Goal: Task Accomplishment & Management: Manage account settings

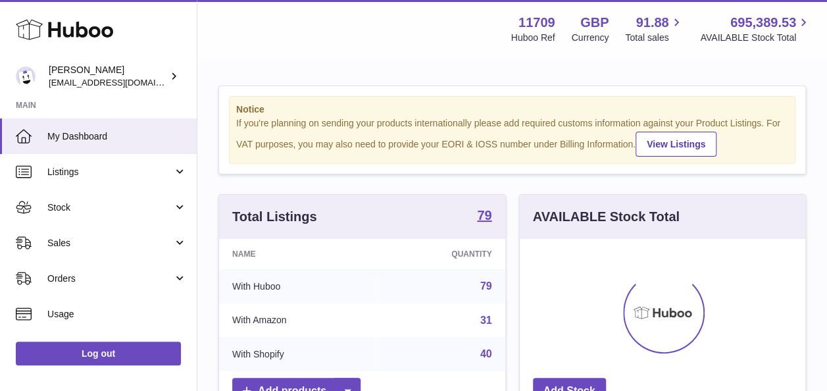
scroll to position [205, 286]
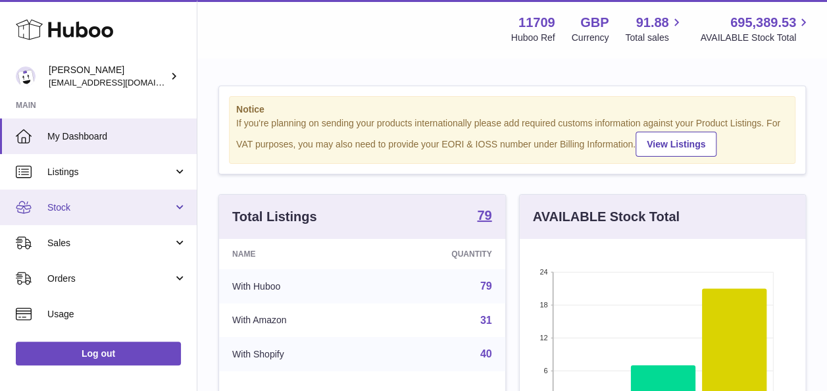
click at [170, 205] on span "Stock" at bounding box center [110, 207] width 126 height 12
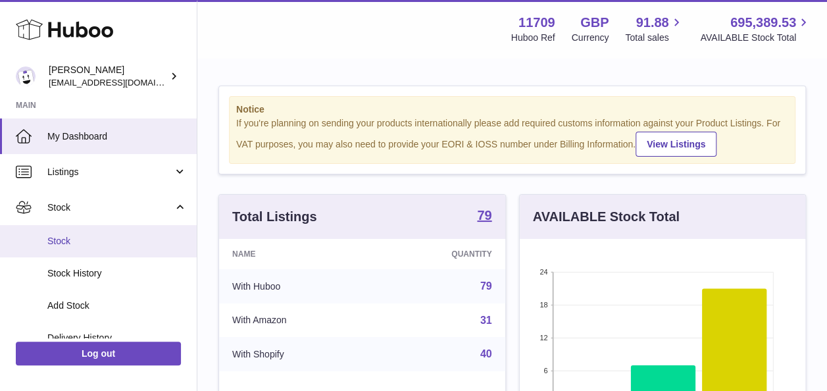
click at [74, 239] on span "Stock" at bounding box center [116, 241] width 139 height 12
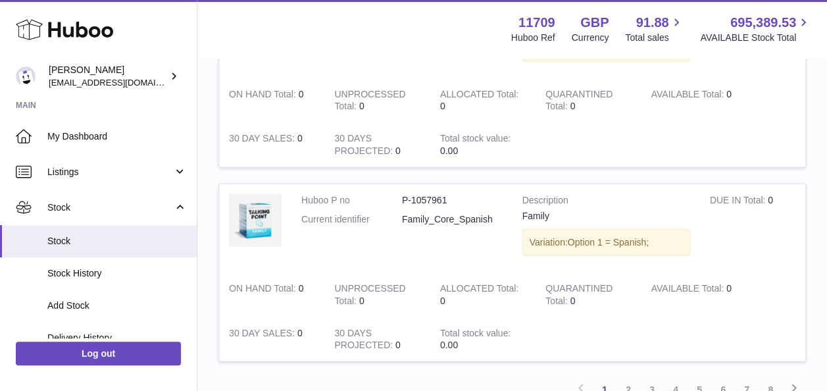
scroll to position [1842, 0]
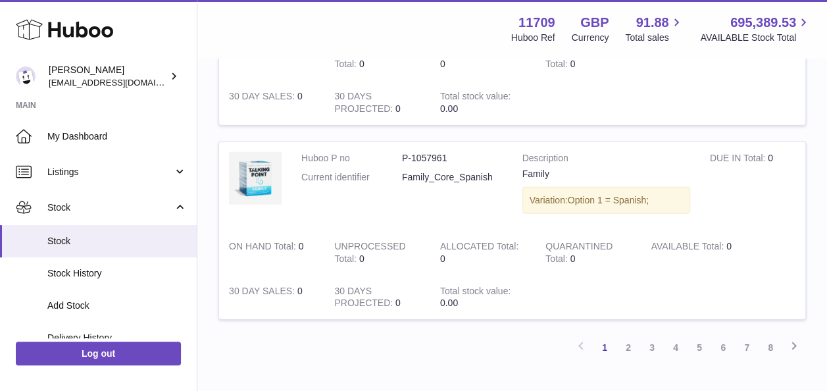
click at [627, 336] on link "2" at bounding box center [628, 348] width 24 height 24
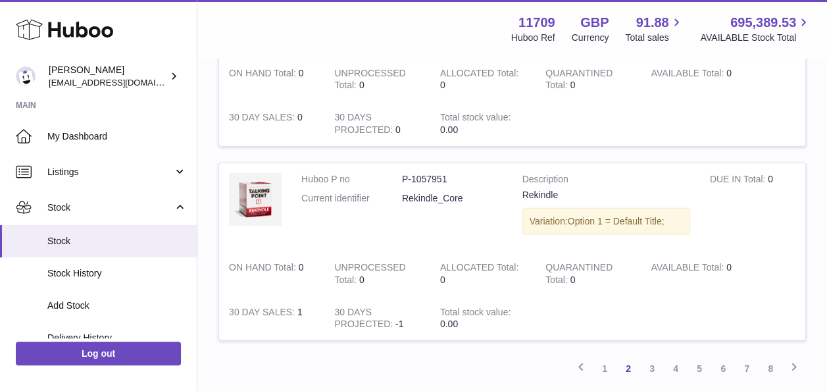
scroll to position [1916, 0]
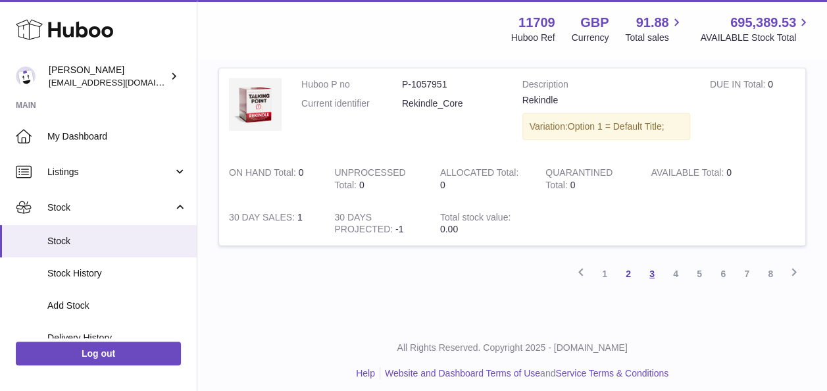
drag, startPoint x: 653, startPoint y: 266, endPoint x: 659, endPoint y: 263, distance: 6.8
click at [654, 266] on link "3" at bounding box center [652, 274] width 24 height 24
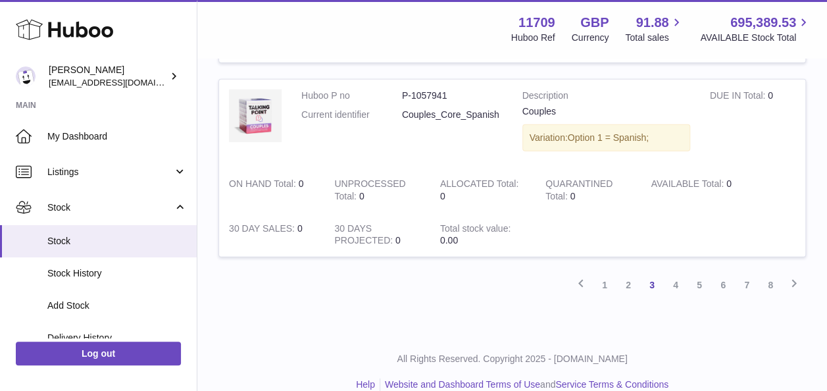
scroll to position [1916, 0]
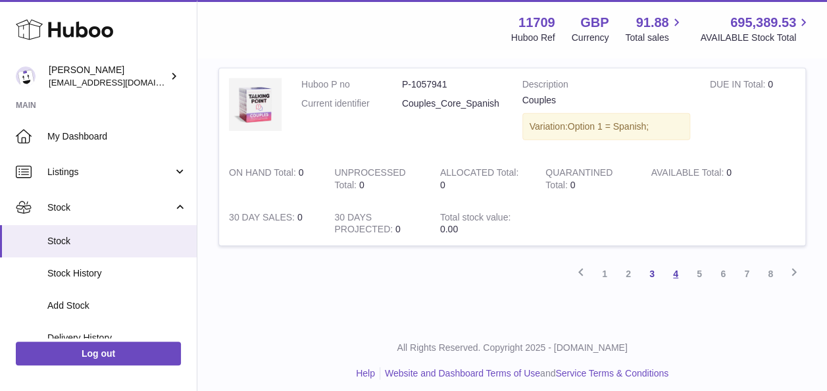
click at [678, 268] on link "4" at bounding box center [676, 274] width 24 height 24
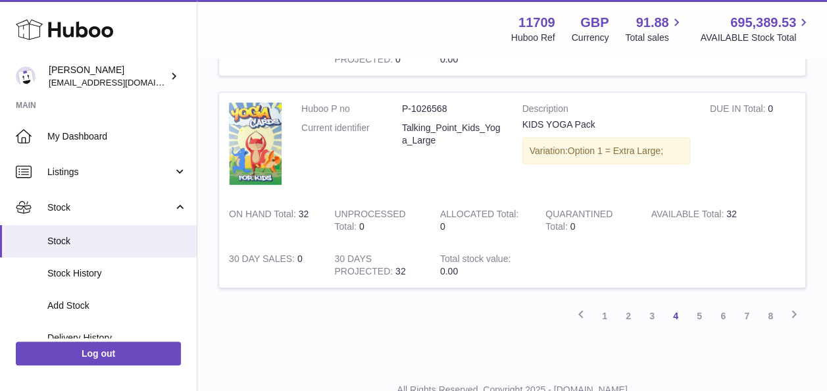
scroll to position [1901, 0]
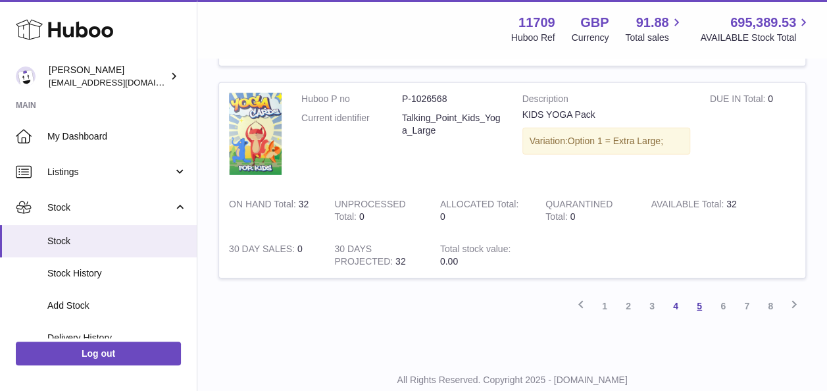
click at [705, 297] on link "5" at bounding box center [699, 306] width 24 height 24
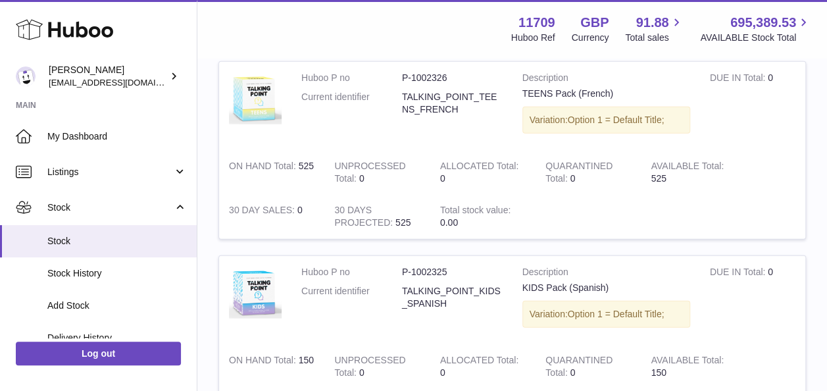
scroll to position [1971, 0]
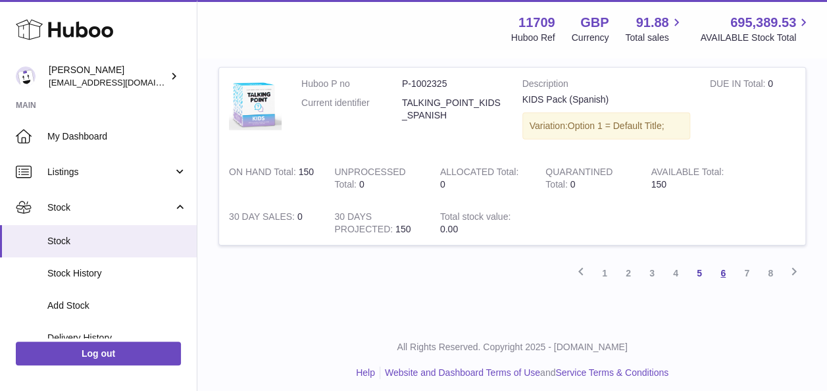
click at [721, 266] on link "6" at bounding box center [723, 273] width 24 height 24
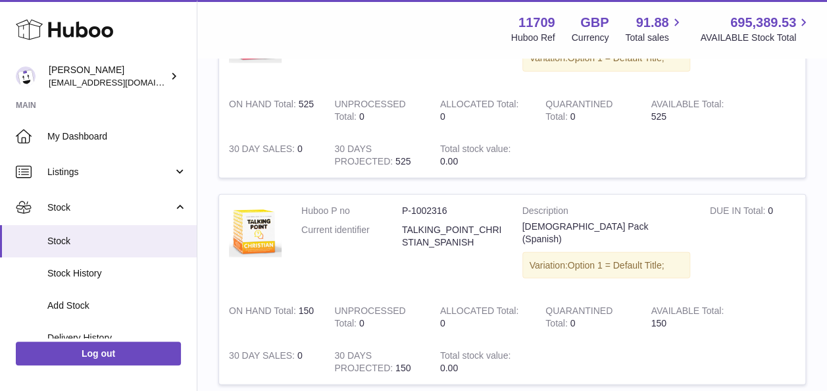
scroll to position [1916, 0]
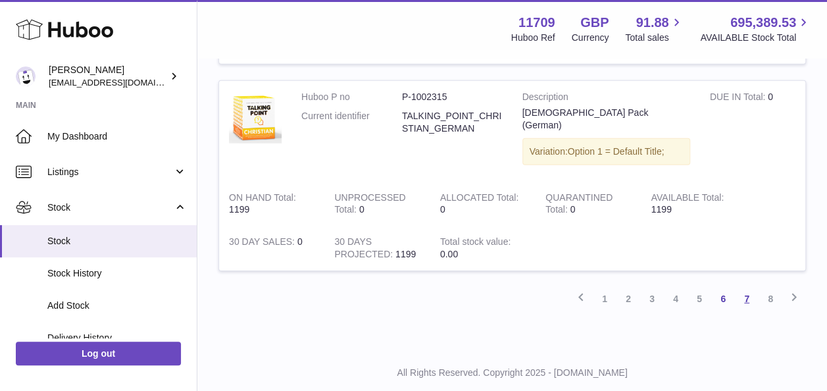
click at [750, 287] on link "7" at bounding box center [747, 299] width 24 height 24
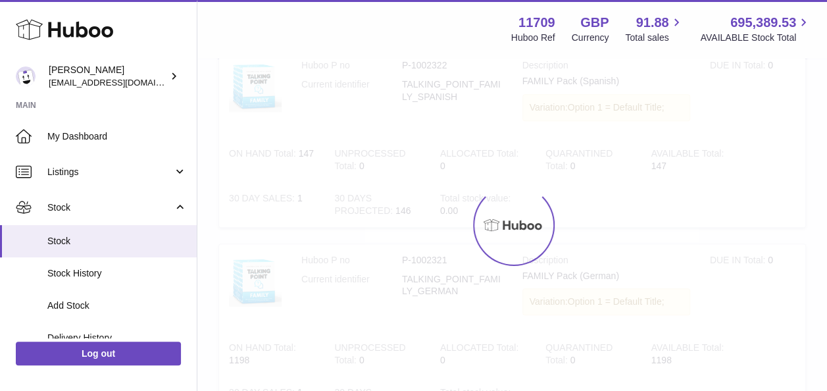
scroll to position [59, 0]
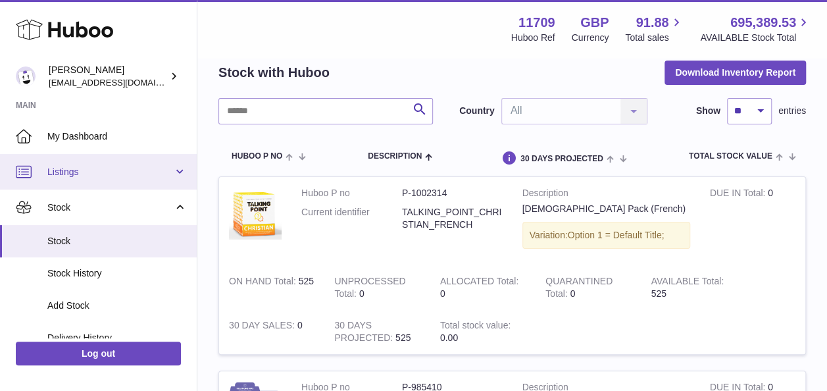
click at [164, 172] on span "Listings" at bounding box center [110, 172] width 126 height 12
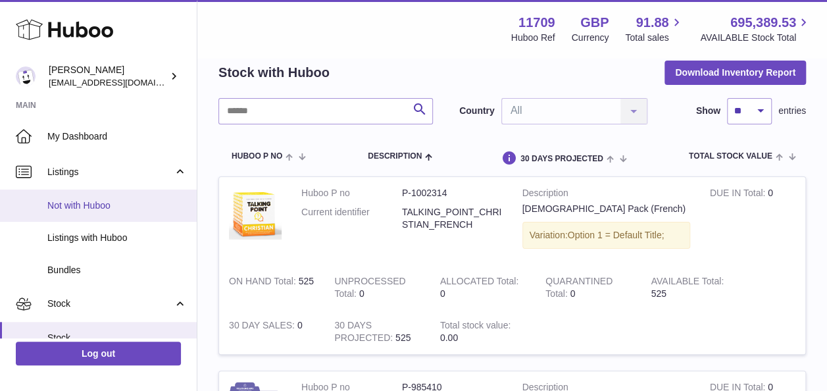
scroll to position [0, 0]
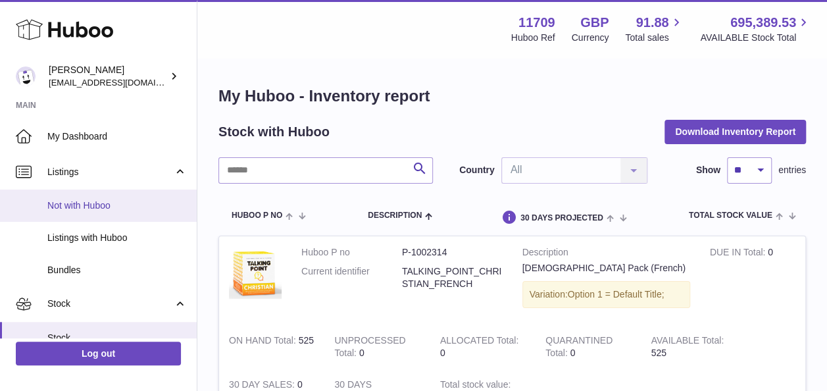
click at [96, 207] on span "Not with Huboo" at bounding box center [116, 205] width 139 height 12
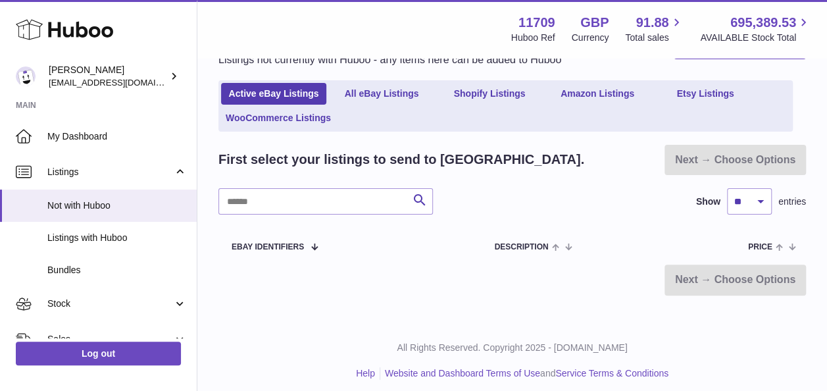
scroll to position [68, 0]
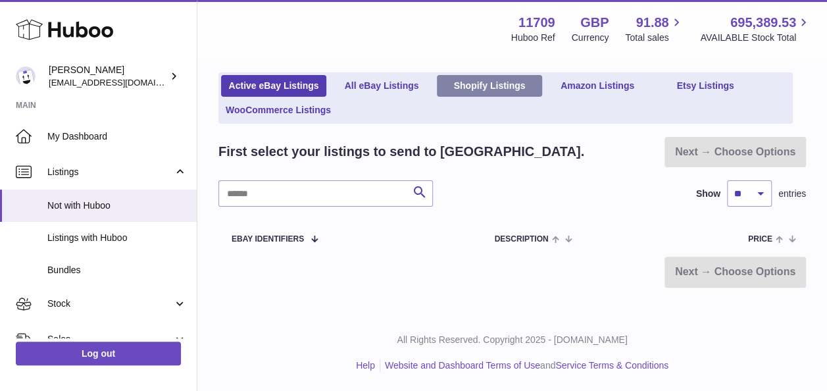
click at [474, 84] on link "Shopify Listings" at bounding box center [489, 86] width 105 height 22
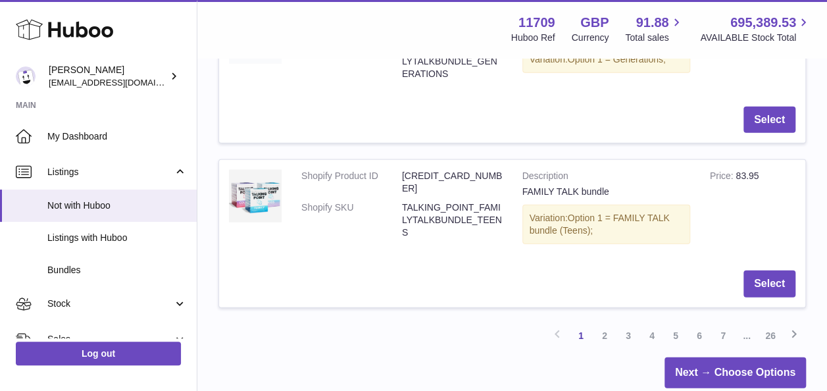
scroll to position [1684, 0]
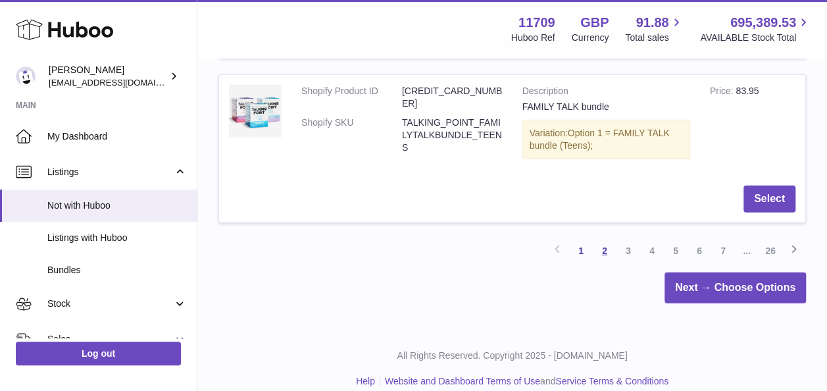
click at [599, 239] on link "2" at bounding box center [605, 251] width 24 height 24
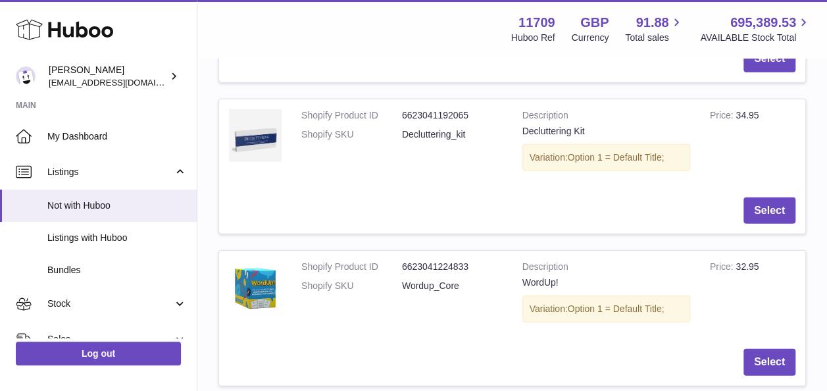
scroll to position [1474, 0]
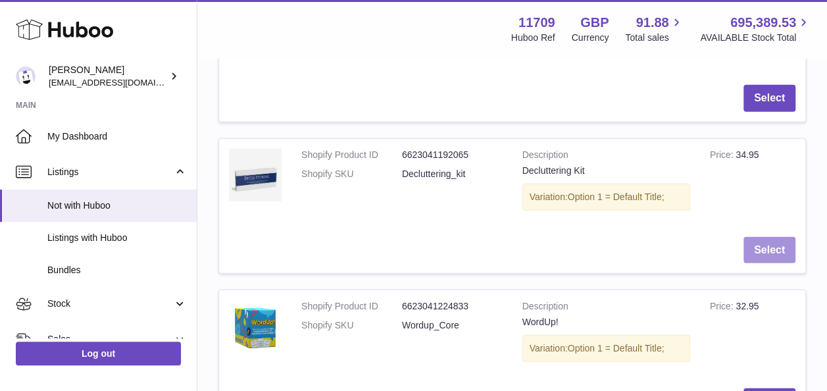
click at [770, 237] on button "Select" at bounding box center [769, 250] width 52 height 27
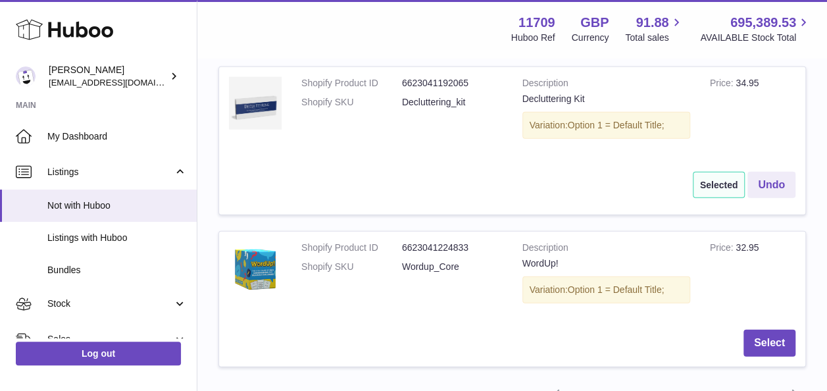
scroll to position [1605, 0]
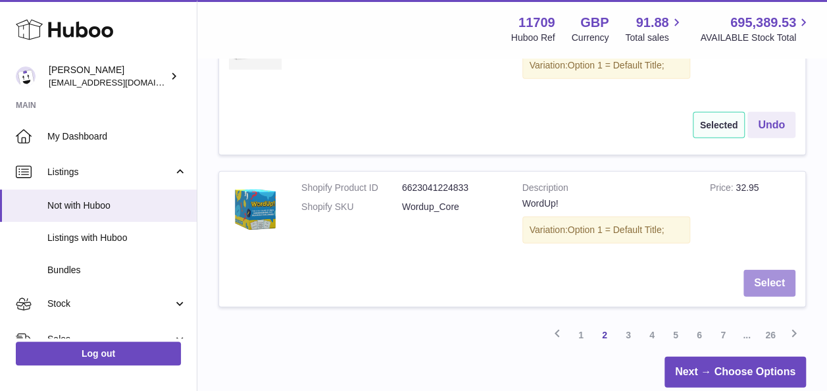
click at [757, 270] on button "Select" at bounding box center [769, 283] width 52 height 27
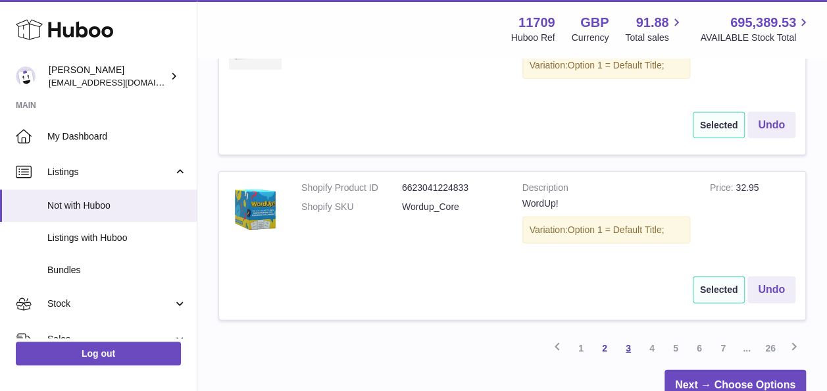
click at [632, 336] on link "3" at bounding box center [628, 348] width 24 height 24
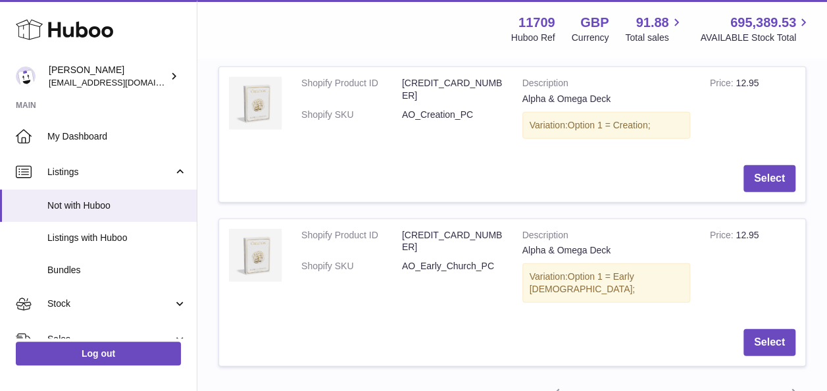
scroll to position [1638, 0]
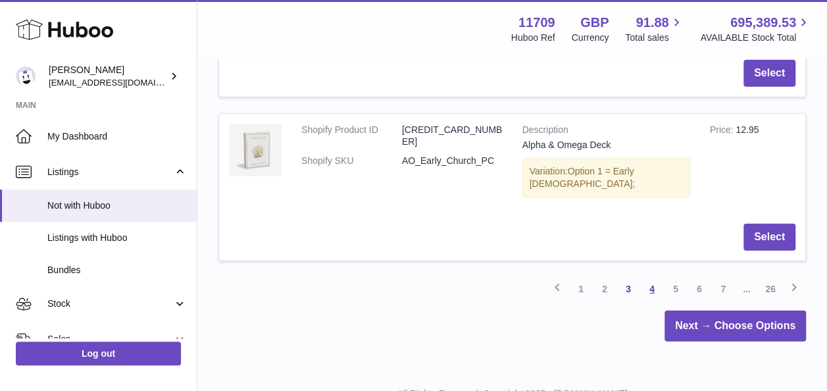
click at [651, 277] on link "4" at bounding box center [652, 289] width 24 height 24
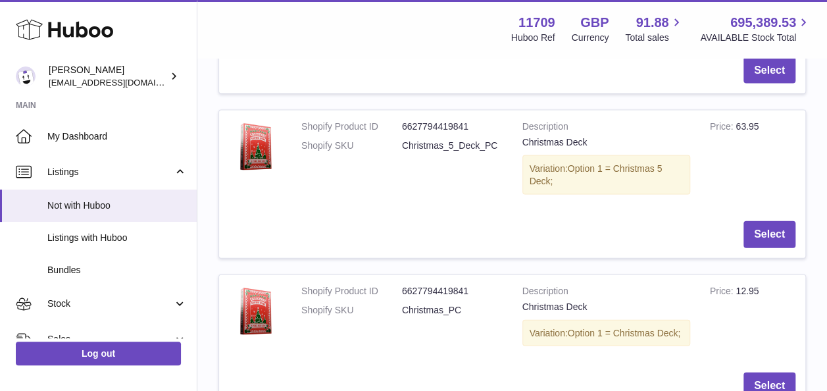
scroll to position [1638, 0]
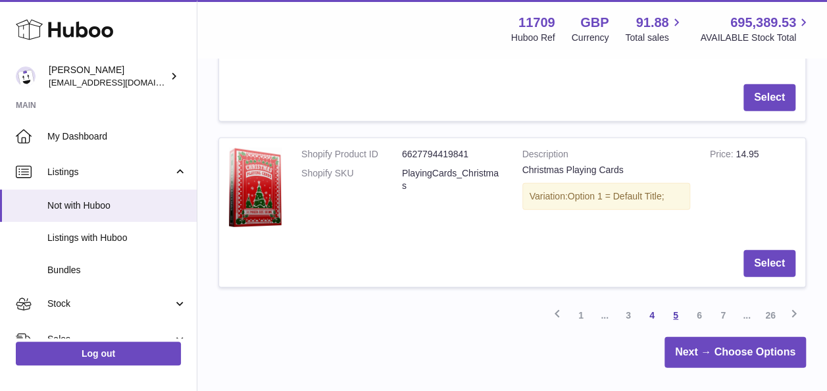
click at [678, 303] on link "5" at bounding box center [676, 315] width 24 height 24
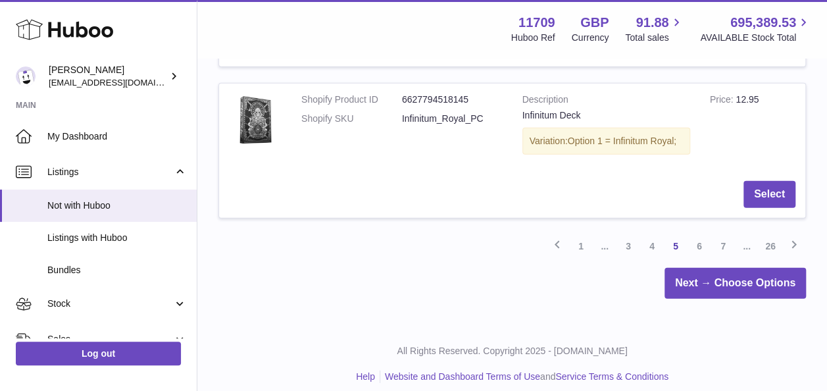
scroll to position [1671, 0]
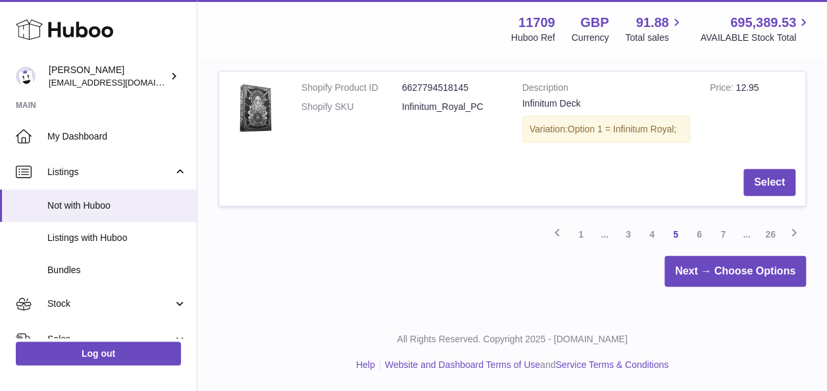
click at [695, 232] on link "6" at bounding box center [699, 234] width 24 height 24
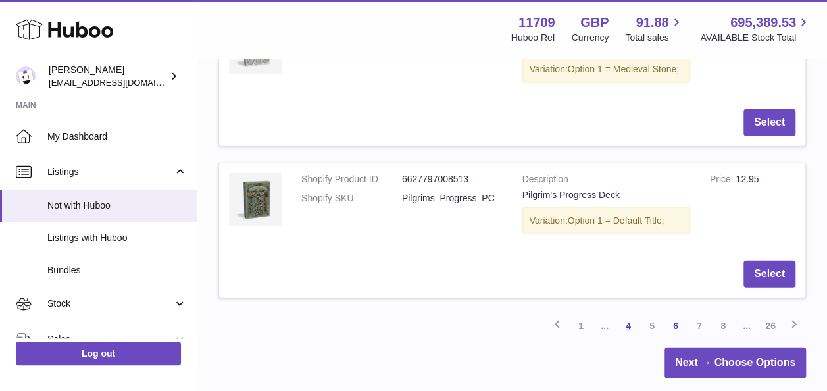
scroll to position [1658, 0]
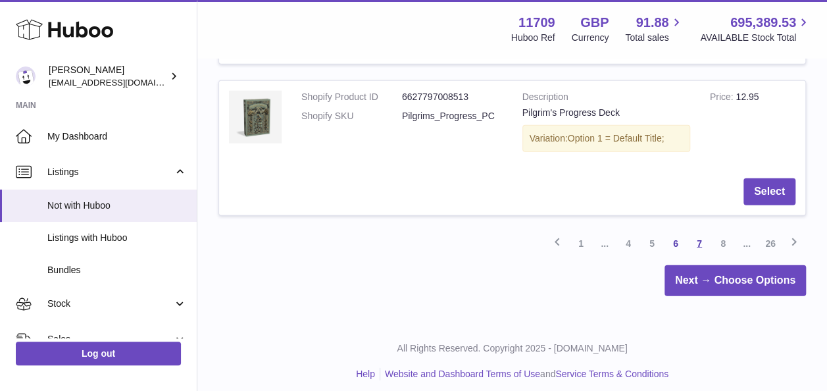
click at [699, 232] on link "7" at bounding box center [699, 244] width 24 height 24
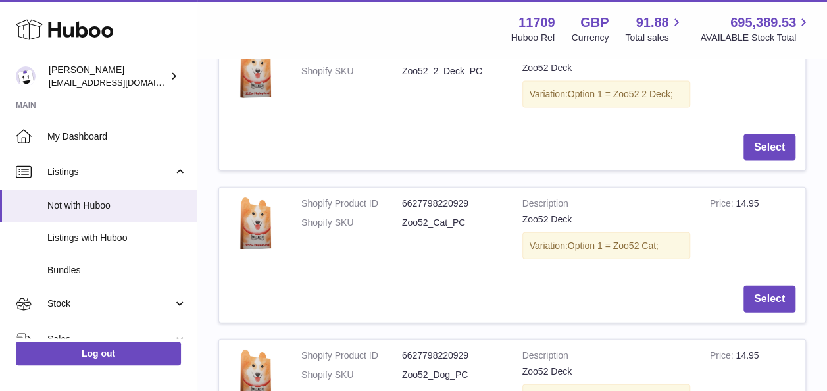
scroll to position [1506, 0]
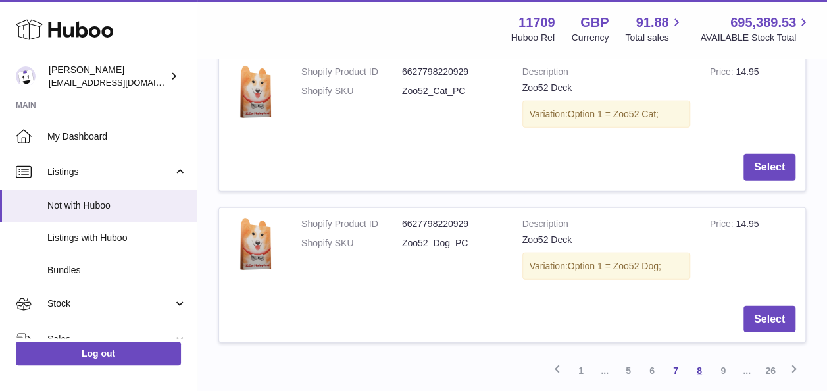
click at [703, 362] on link "8" at bounding box center [699, 371] width 24 height 24
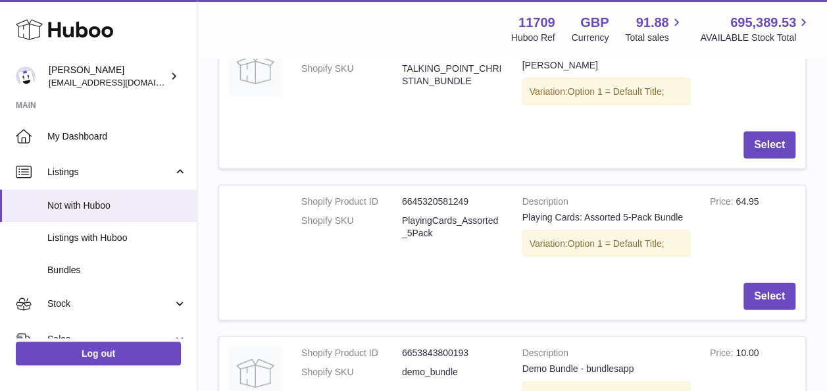
scroll to position [1579, 0]
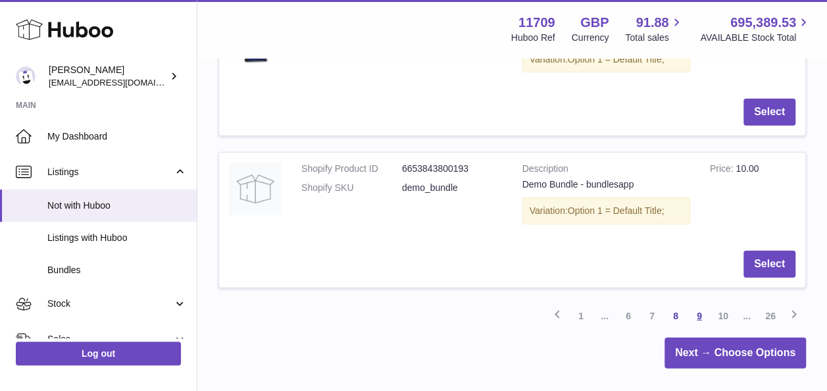
click at [701, 305] on link "9" at bounding box center [699, 316] width 24 height 24
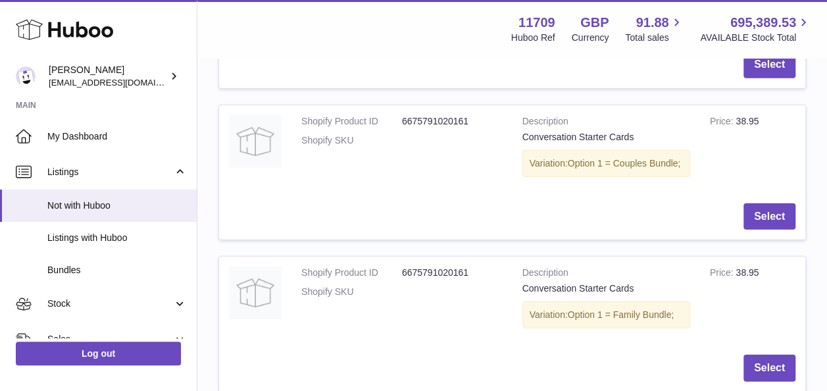
scroll to position [1678, 0]
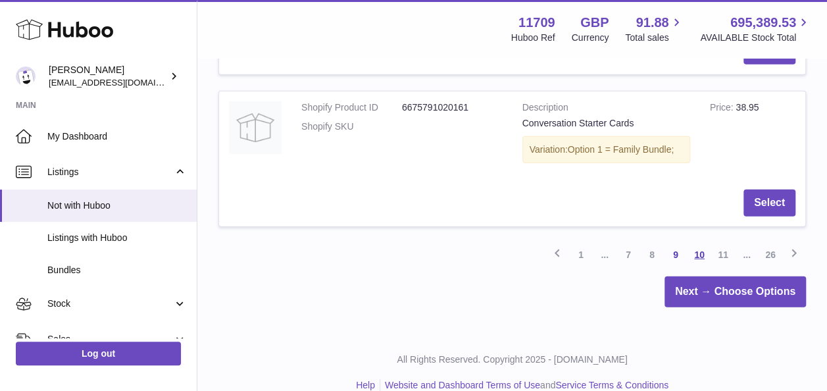
click at [698, 243] on link "10" at bounding box center [699, 255] width 24 height 24
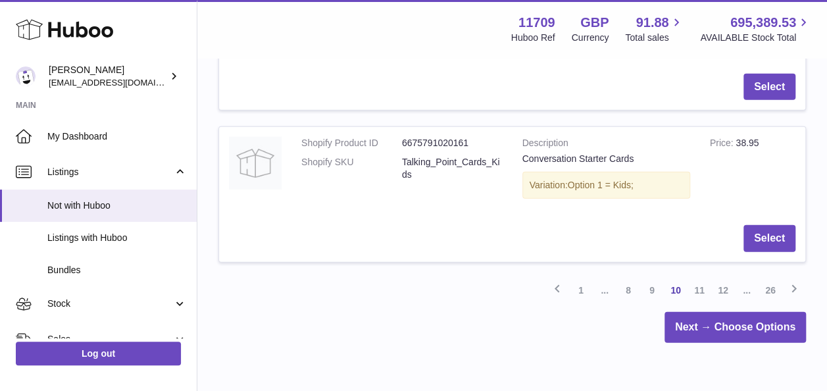
scroll to position [1638, 0]
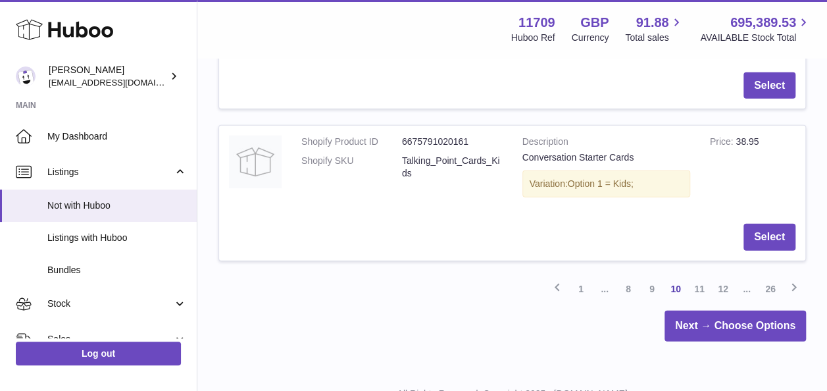
click at [703, 277] on link "11" at bounding box center [699, 289] width 24 height 24
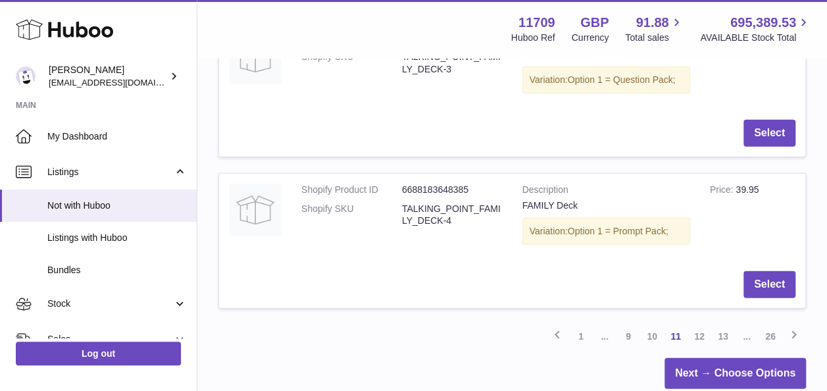
scroll to position [1572, 0]
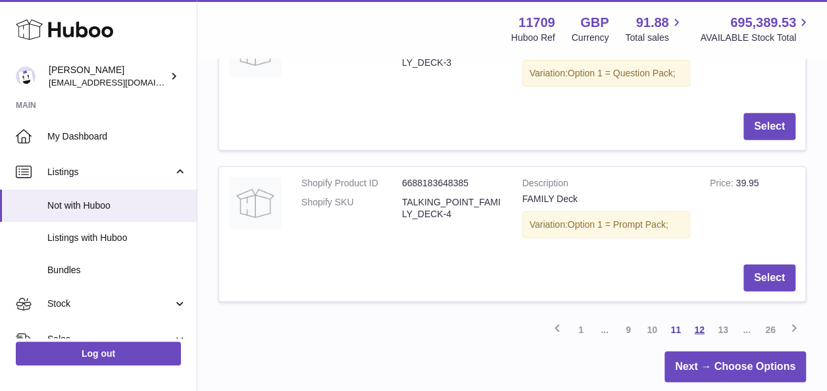
click at [703, 318] on link "12" at bounding box center [699, 330] width 24 height 24
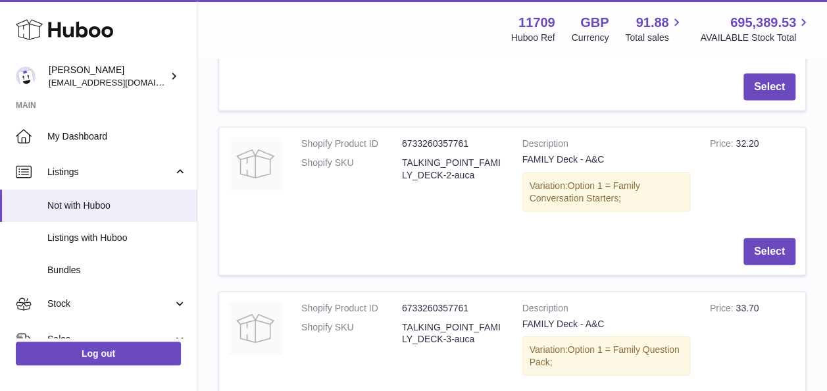
scroll to position [1638, 0]
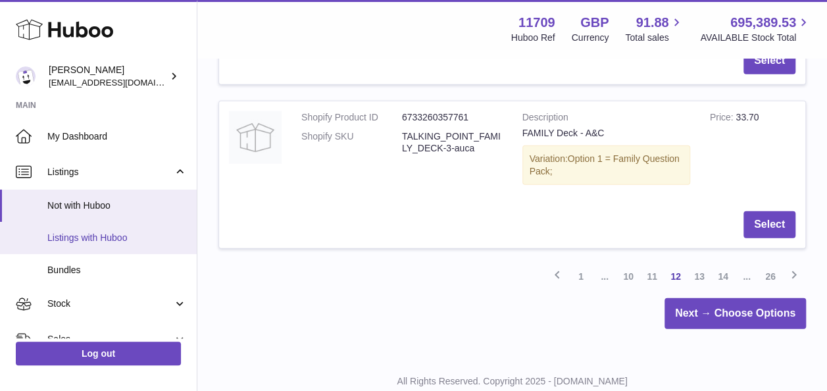
click at [77, 232] on span "Listings with Huboo" at bounding box center [116, 238] width 139 height 12
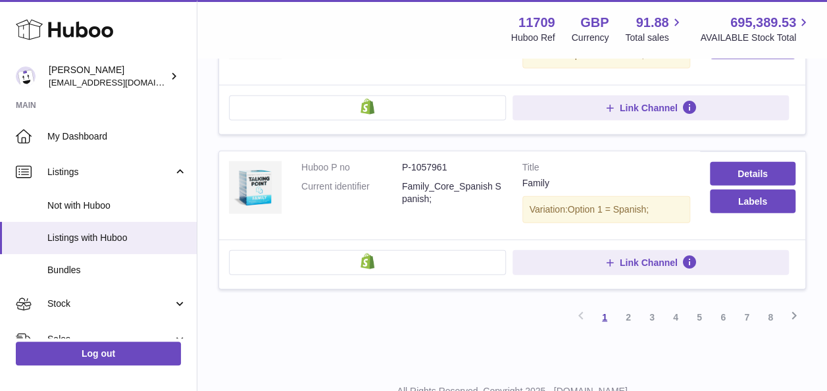
scroll to position [1513, 0]
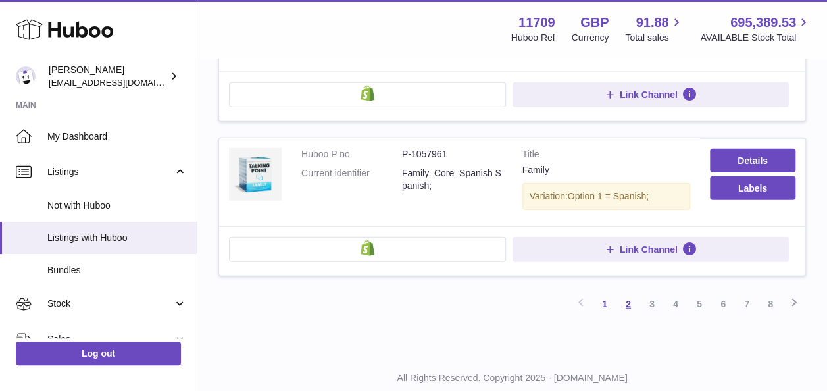
click at [628, 292] on link "2" at bounding box center [628, 304] width 24 height 24
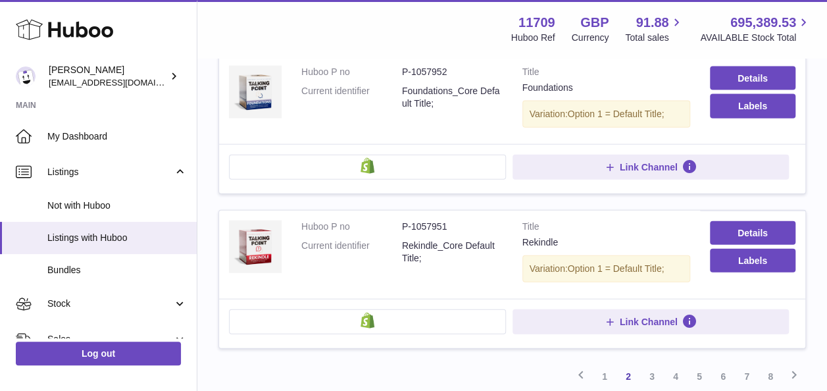
scroll to position [1536, 0]
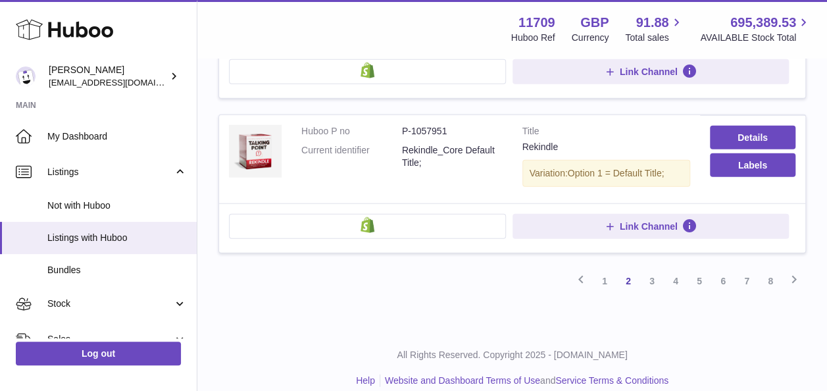
drag, startPoint x: 651, startPoint y: 262, endPoint x: 657, endPoint y: 259, distance: 7.1
click at [652, 269] on link "3" at bounding box center [652, 281] width 24 height 24
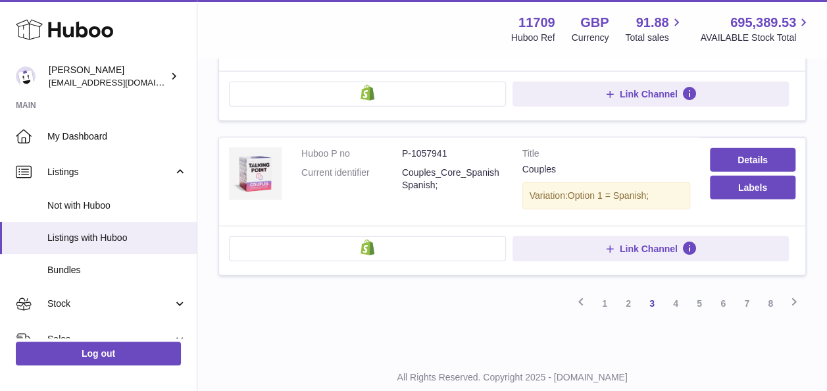
scroll to position [1536, 0]
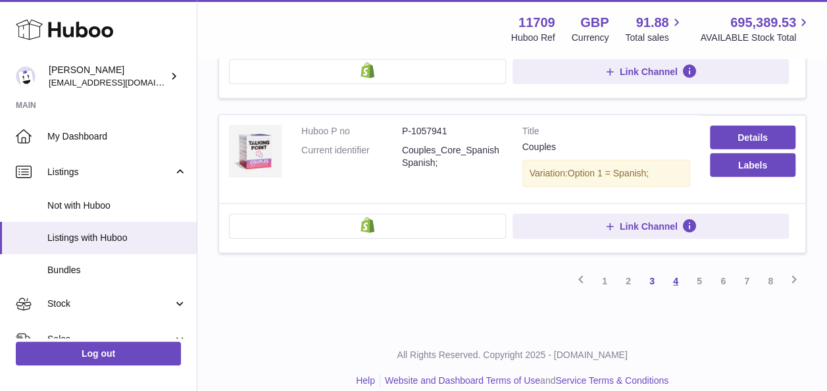
click at [675, 269] on link "4" at bounding box center [676, 281] width 24 height 24
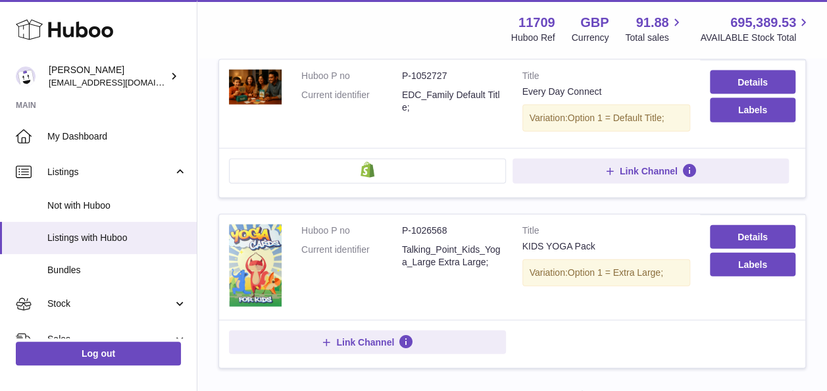
scroll to position [1506, 0]
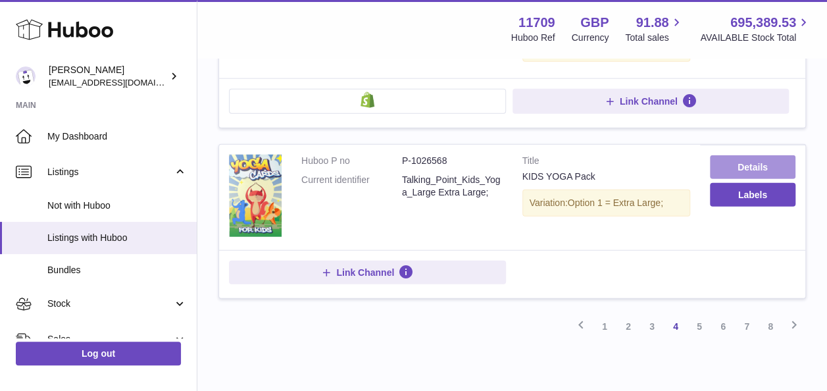
click at [767, 155] on link "Details" at bounding box center [753, 167] width 86 height 24
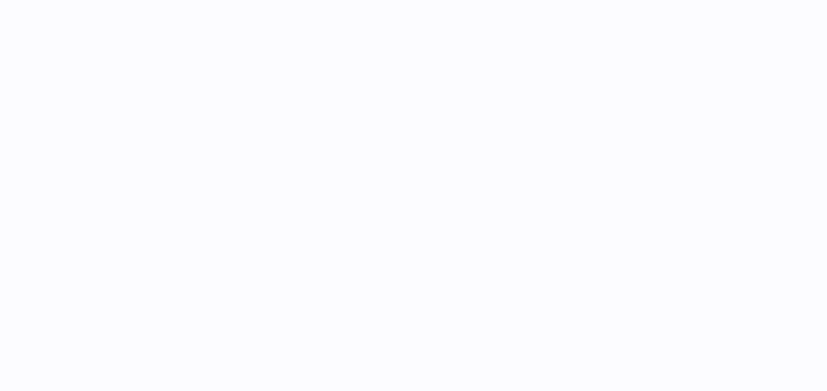
select select
select select "****"
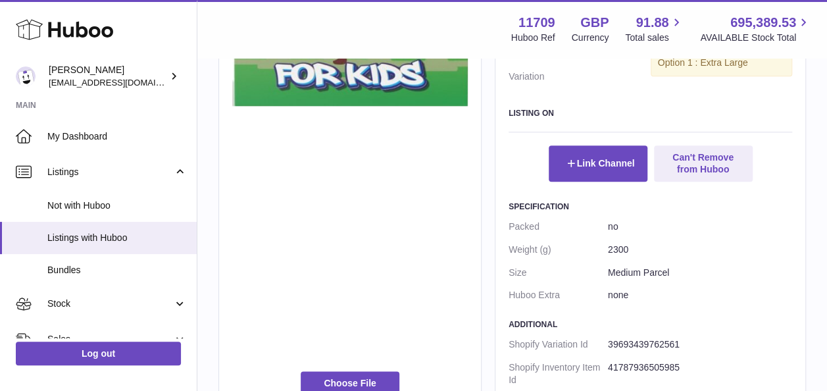
scroll to position [782, 0]
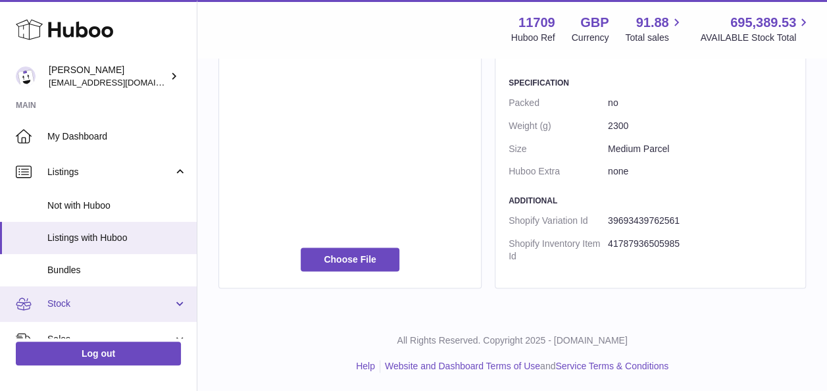
click at [59, 303] on span "Stock" at bounding box center [110, 303] width 126 height 12
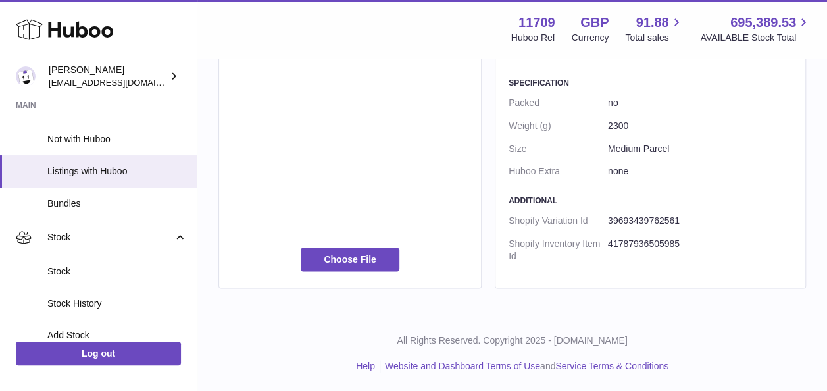
scroll to position [132, 0]
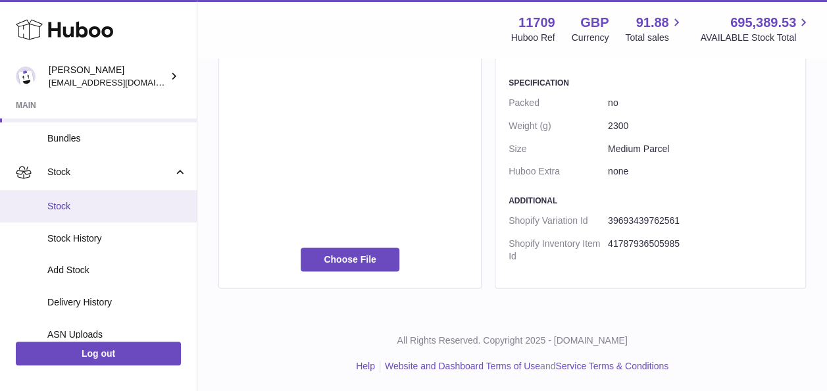
click at [64, 208] on span "Stock" at bounding box center [116, 206] width 139 height 12
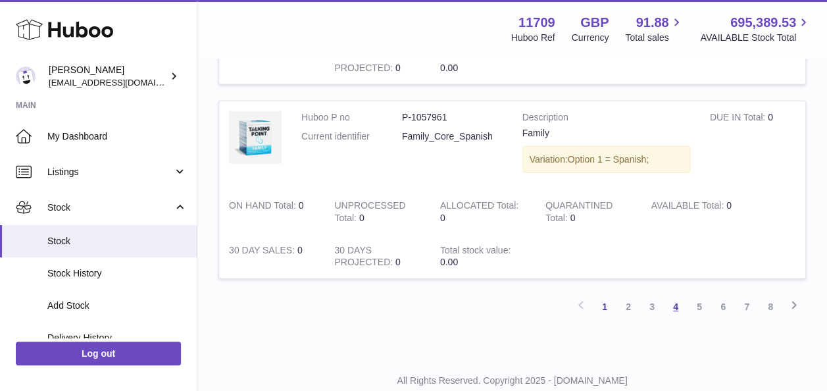
scroll to position [1916, 0]
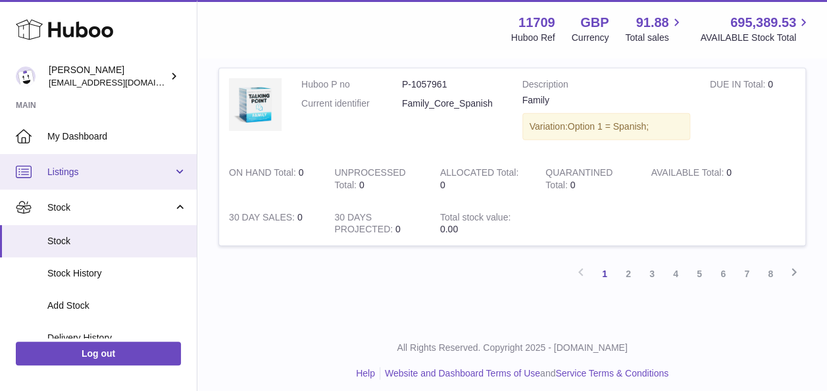
click at [66, 169] on span "Listings" at bounding box center [110, 172] width 126 height 12
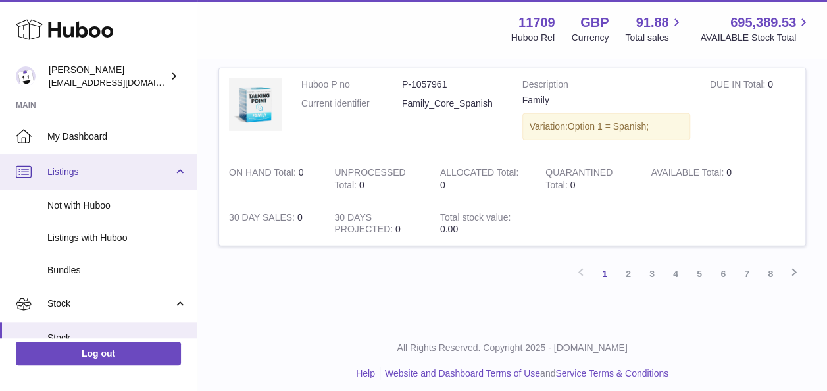
click at [78, 173] on span "Listings" at bounding box center [110, 172] width 126 height 12
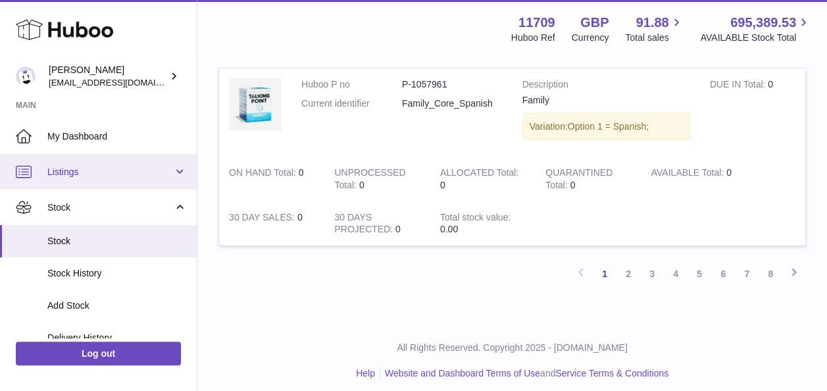
click at [76, 166] on span "Listings" at bounding box center [110, 172] width 126 height 12
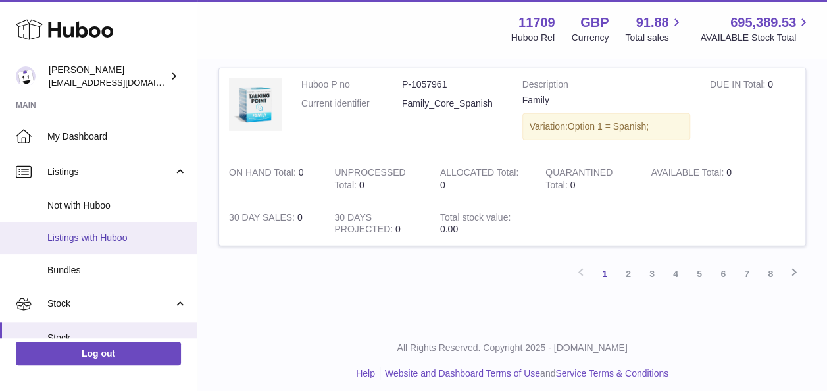
click at [68, 234] on span "Listings with Huboo" at bounding box center [116, 238] width 139 height 12
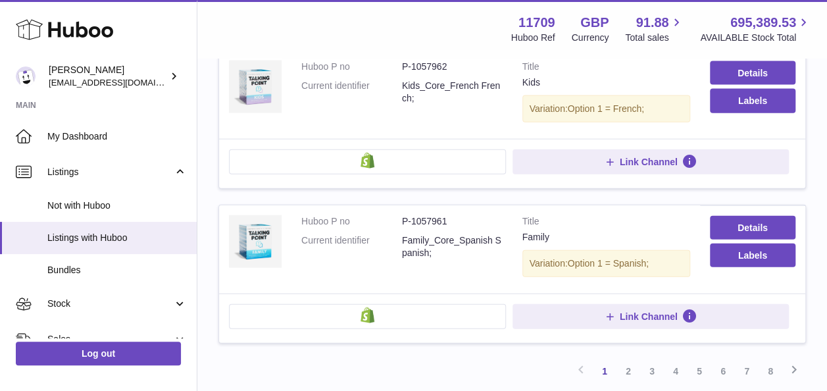
scroll to position [1447, 0]
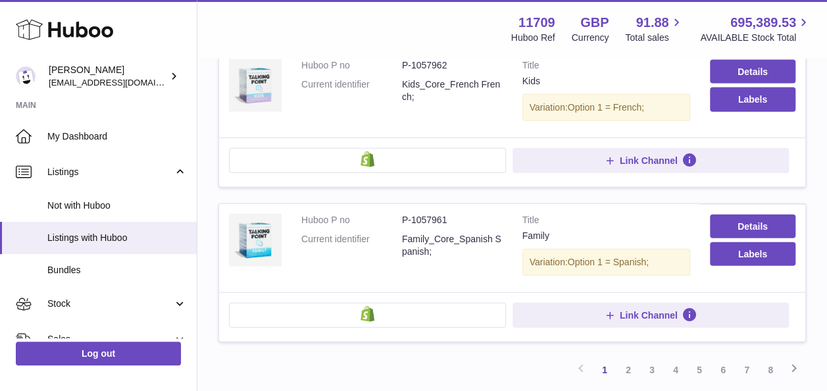
drag, startPoint x: 631, startPoint y: 351, endPoint x: 643, endPoint y: 346, distance: 13.3
click at [637, 358] on link "2" at bounding box center [628, 370] width 24 height 24
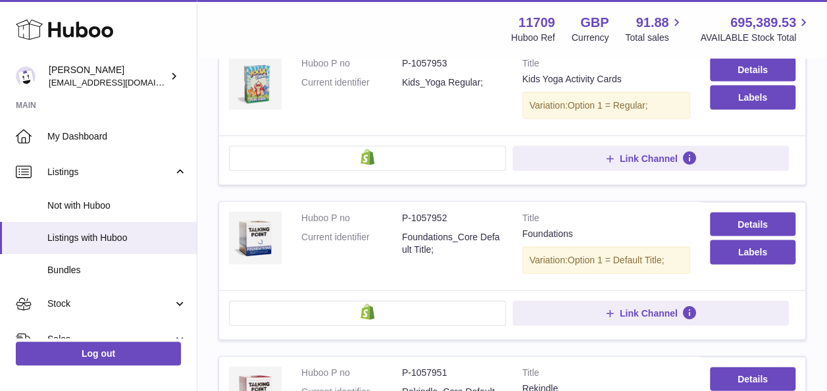
scroll to position [1506, 0]
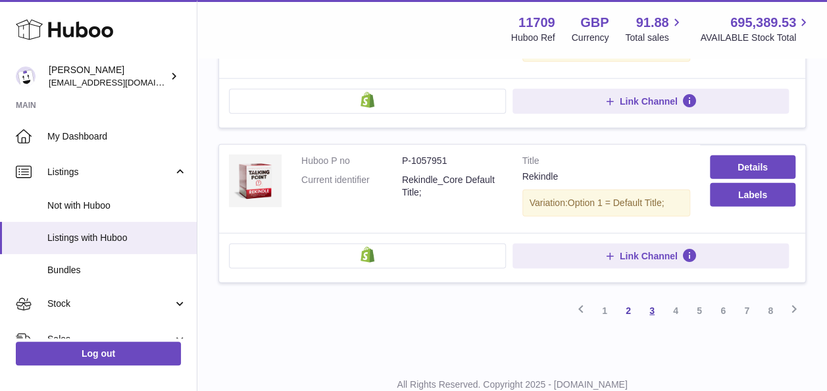
click at [646, 299] on link "3" at bounding box center [652, 311] width 24 height 24
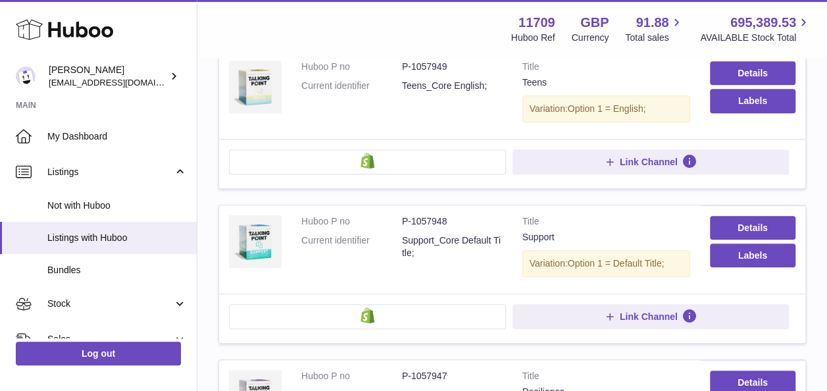
scroll to position [388, 0]
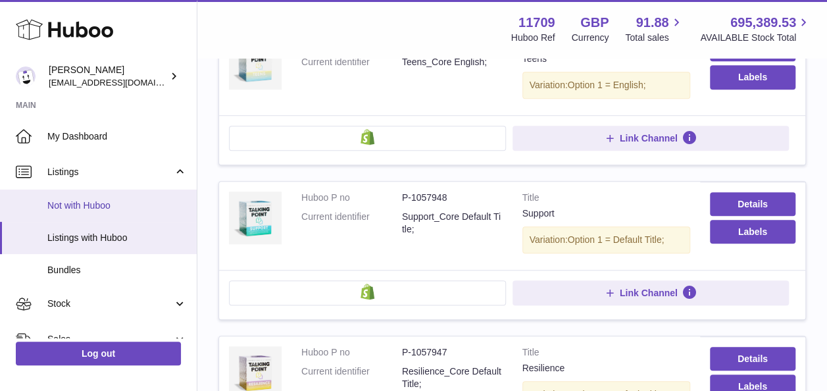
click at [93, 195] on link "Not with Huboo" at bounding box center [98, 205] width 197 height 32
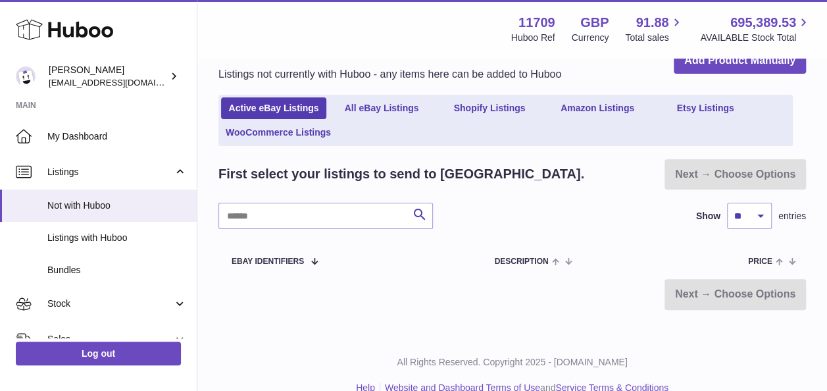
scroll to position [68, 0]
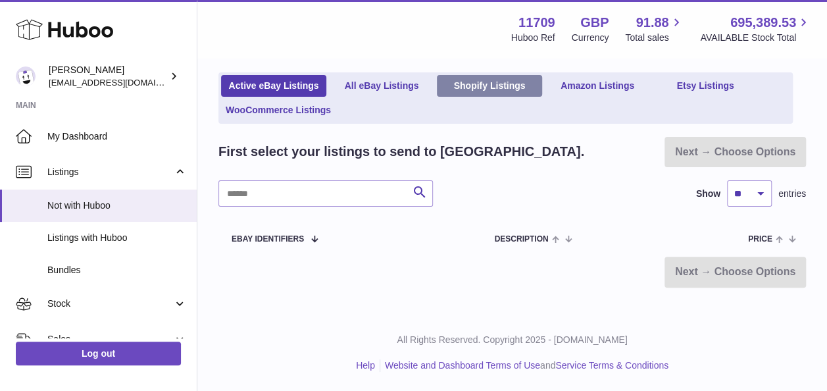
click at [493, 83] on link "Shopify Listings" at bounding box center [489, 86] width 105 height 22
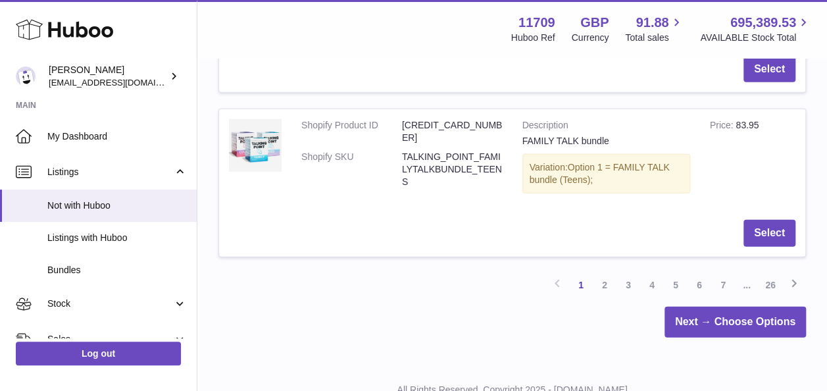
scroll to position [1684, 0]
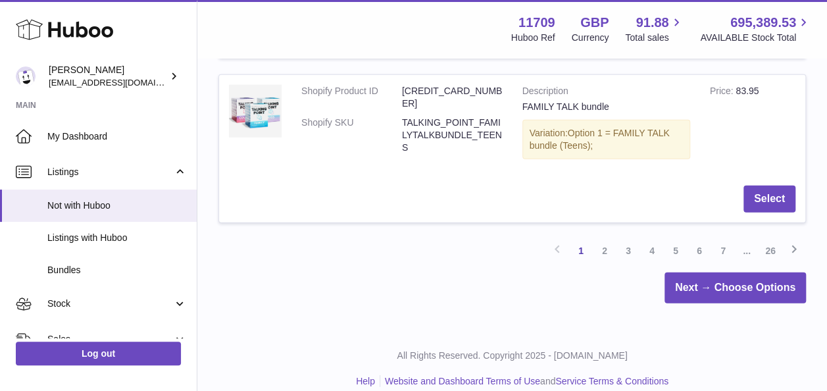
click at [607, 239] on link "2" at bounding box center [605, 251] width 24 height 24
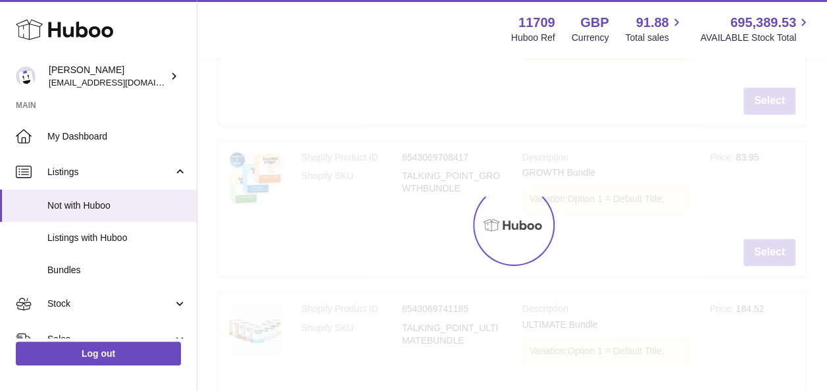
scroll to position [59, 0]
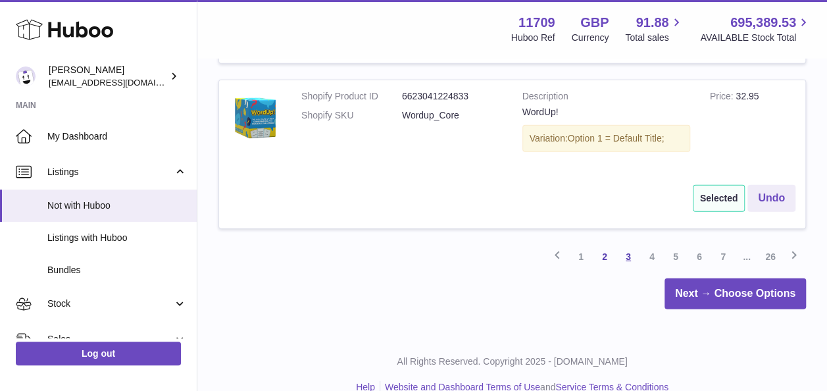
click at [628, 245] on link "3" at bounding box center [628, 257] width 24 height 24
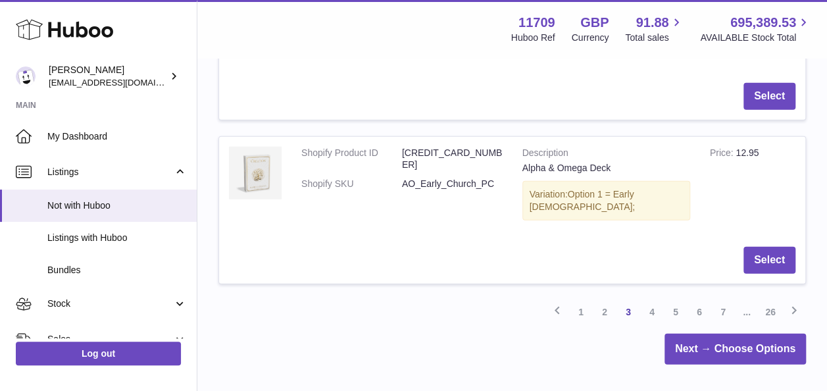
scroll to position [1671, 0]
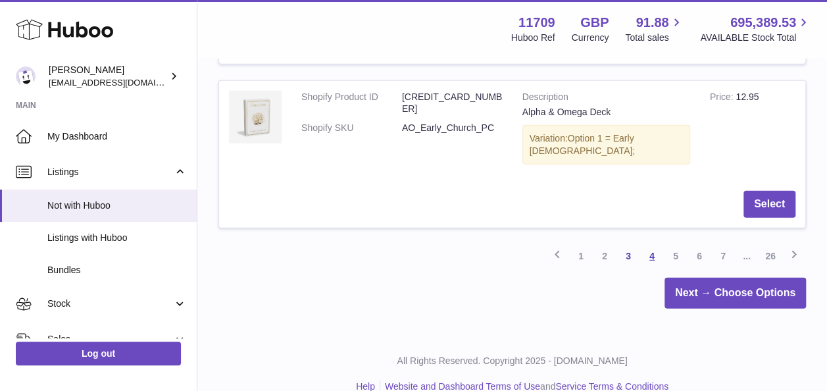
click at [657, 244] on link "4" at bounding box center [652, 256] width 24 height 24
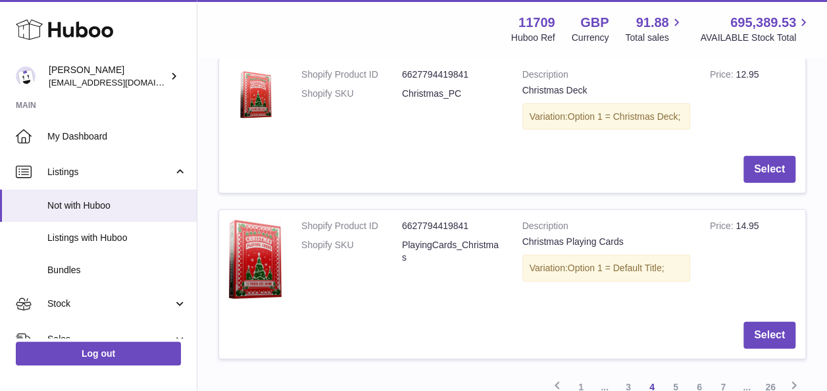
scroll to position [1572, 0]
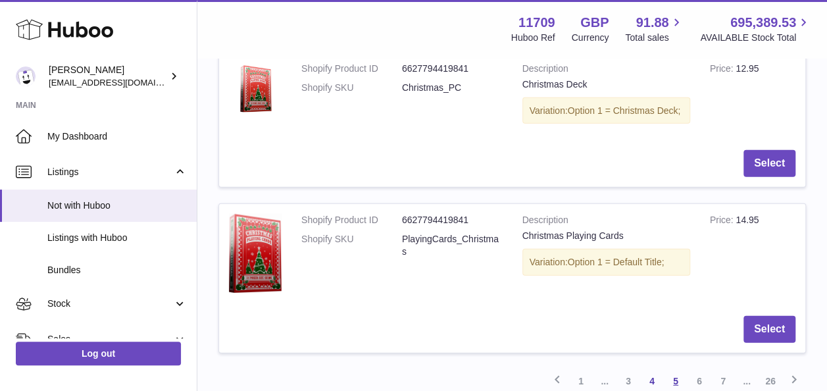
click at [674, 369] on link "5" at bounding box center [676, 381] width 24 height 24
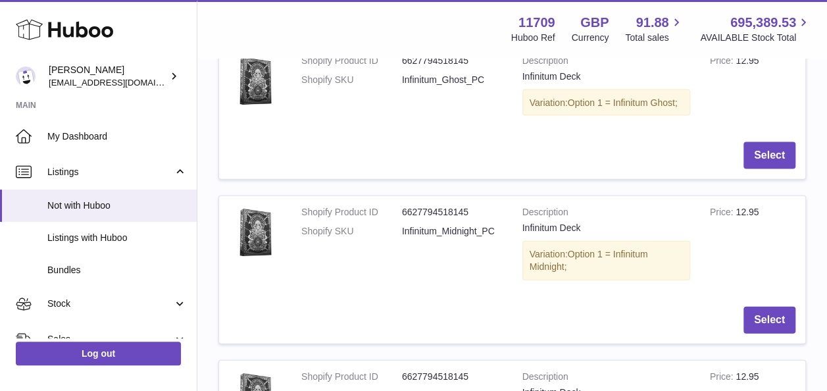
scroll to position [1671, 0]
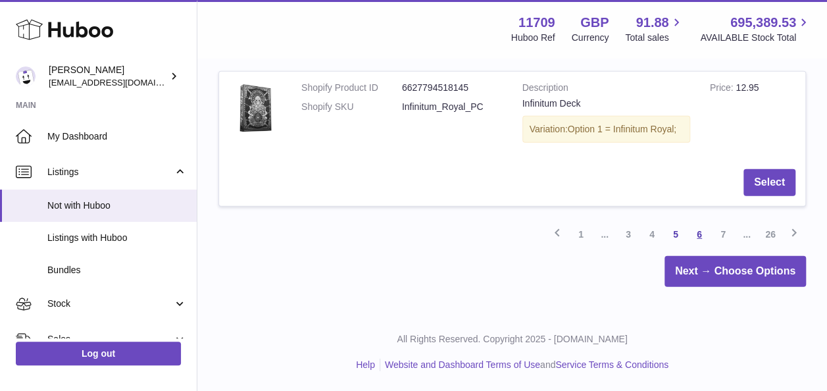
click at [698, 232] on link "6" at bounding box center [699, 234] width 24 height 24
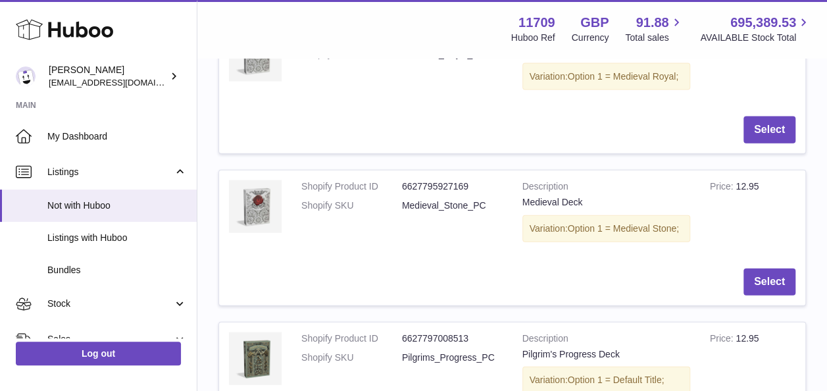
scroll to position [1638, 0]
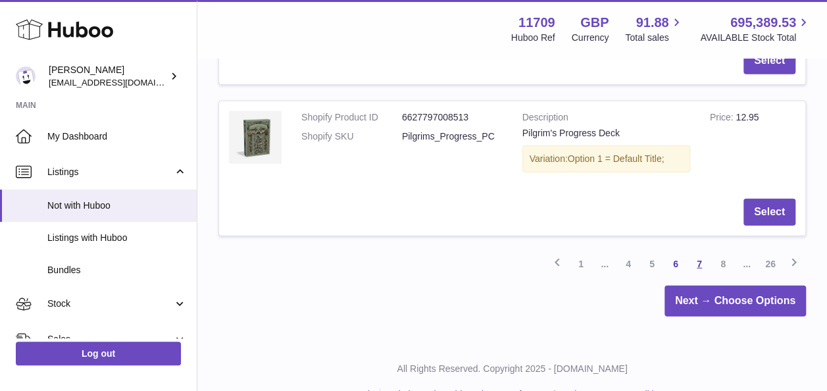
click at [701, 252] on link "7" at bounding box center [699, 264] width 24 height 24
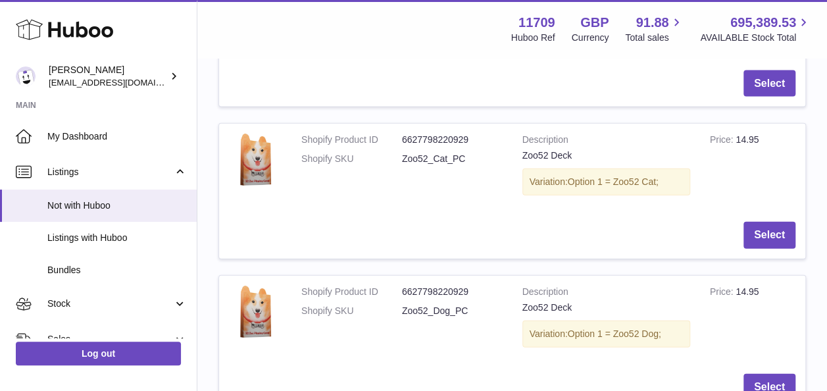
scroll to position [1633, 0]
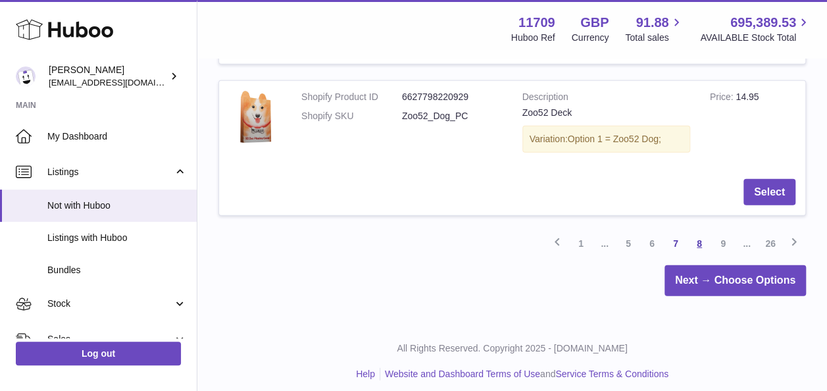
click at [699, 233] on link "8" at bounding box center [699, 244] width 24 height 24
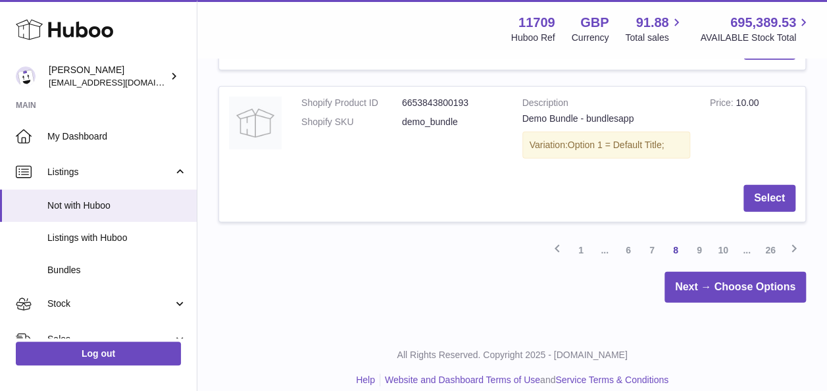
scroll to position [1651, 0]
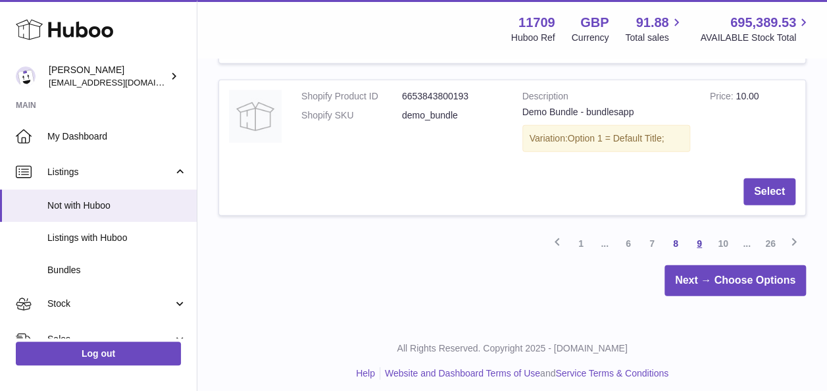
click at [704, 232] on link "9" at bounding box center [699, 244] width 24 height 24
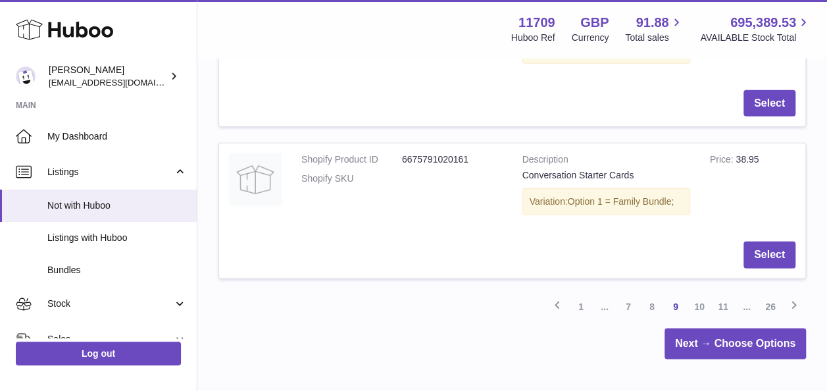
scroll to position [1638, 0]
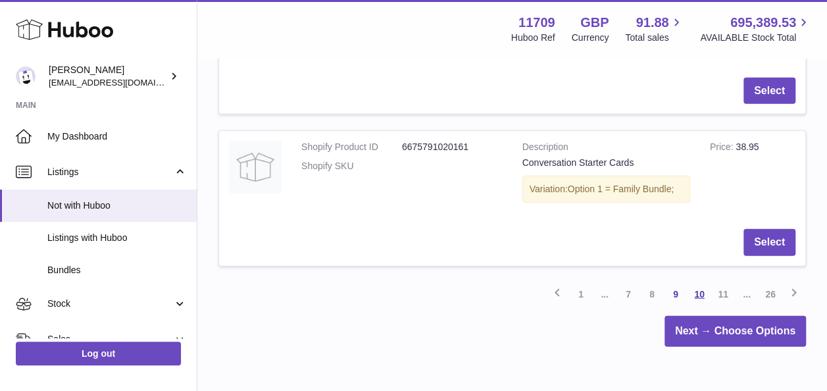
click at [699, 282] on link "10" at bounding box center [699, 294] width 24 height 24
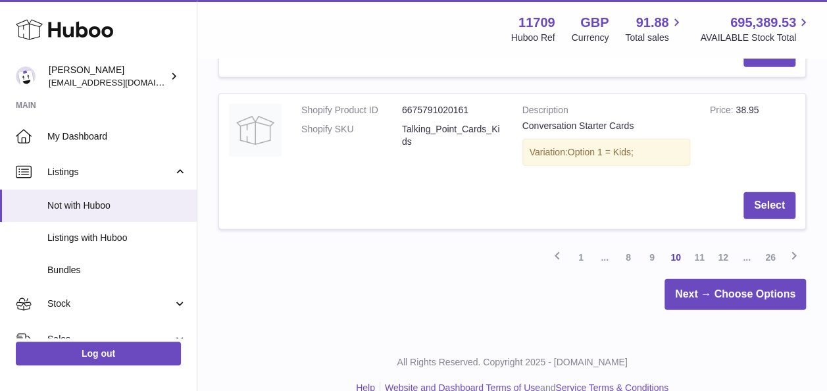
scroll to position [1671, 0]
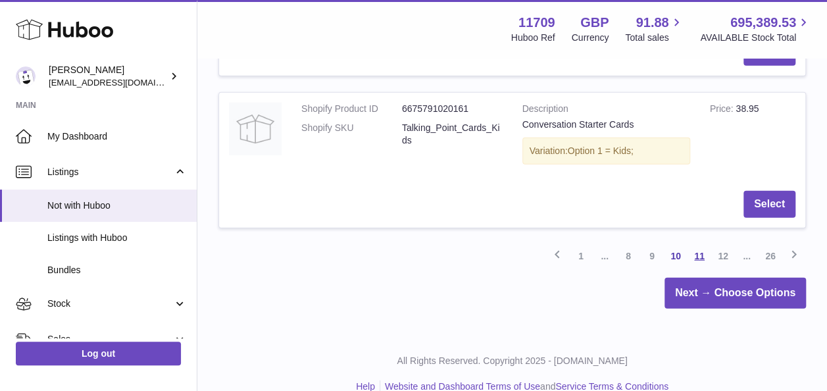
click at [703, 244] on link "11" at bounding box center [699, 256] width 24 height 24
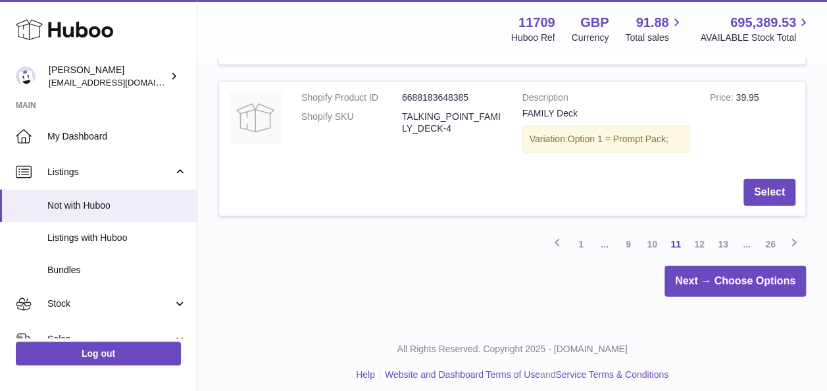
scroll to position [1658, 0]
click at [698, 237] on link "12" at bounding box center [699, 244] width 24 height 24
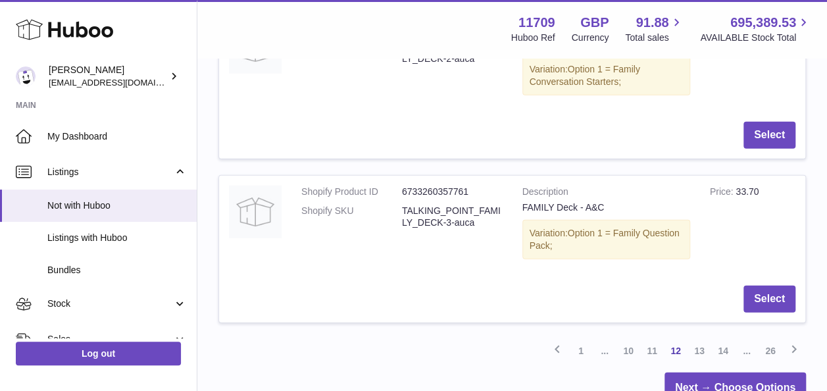
scroll to position [1638, 0]
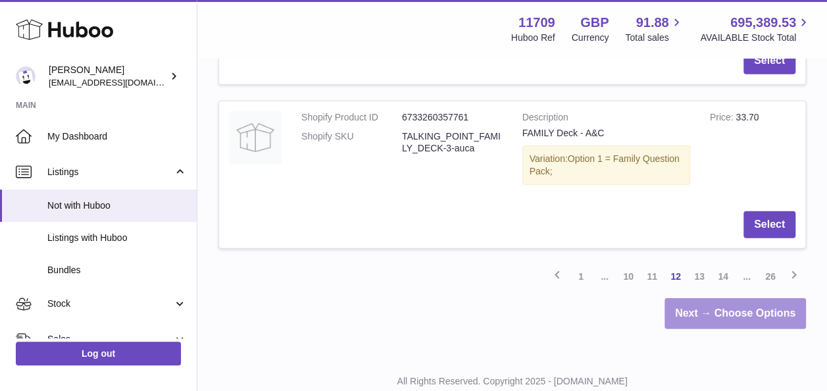
click at [724, 301] on link "Next → Choose Options" at bounding box center [734, 313] width 141 height 31
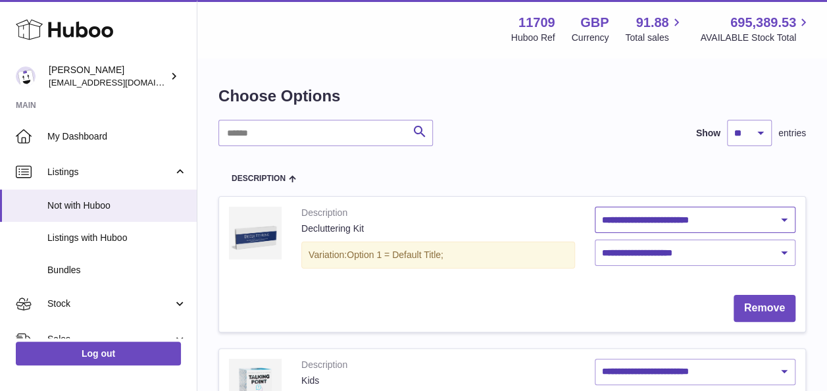
click at [781, 218] on select "**********" at bounding box center [695, 220] width 201 height 26
select select "********"
click at [595, 207] on select "**********" at bounding box center [695, 220] width 201 height 26
click at [739, 251] on select "**********" at bounding box center [695, 252] width 201 height 26
select select "****"
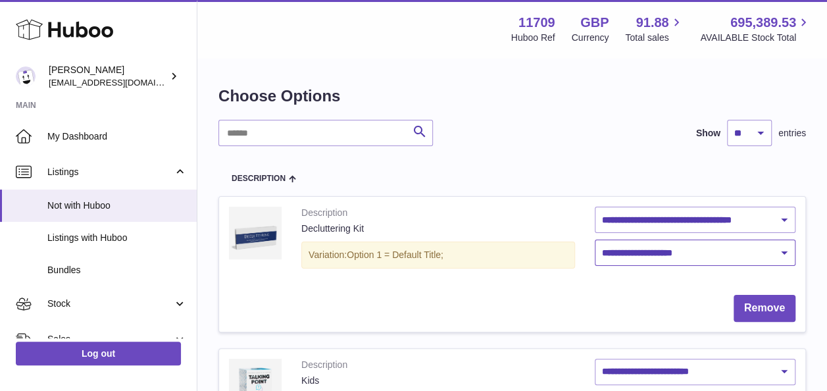
click at [595, 239] on select "**********" at bounding box center [695, 252] width 201 height 26
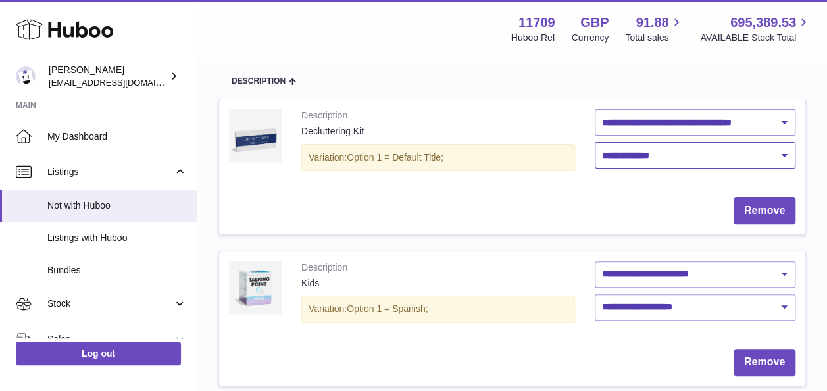
scroll to position [132, 0]
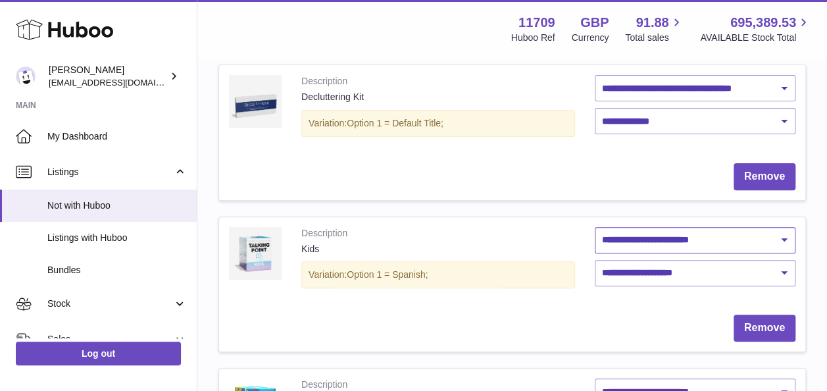
click at [731, 236] on select "**********" at bounding box center [695, 240] width 201 height 26
select select "********"
click at [595, 227] on select "**********" at bounding box center [695, 240] width 201 height 26
click at [739, 276] on select "**********" at bounding box center [695, 273] width 201 height 26
select select "****"
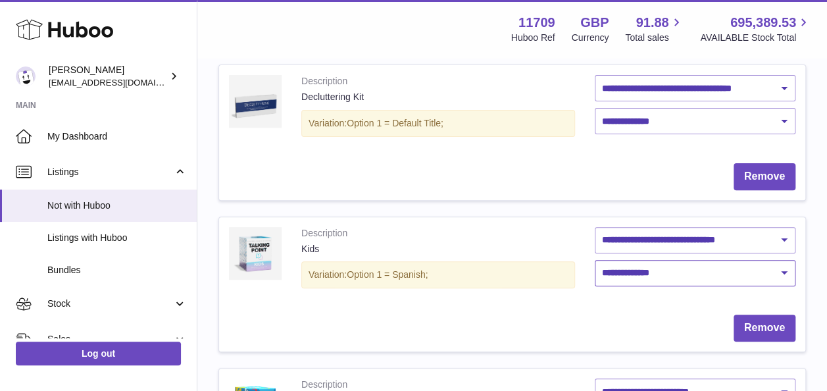
click at [595, 260] on select "**********" at bounding box center [695, 273] width 201 height 26
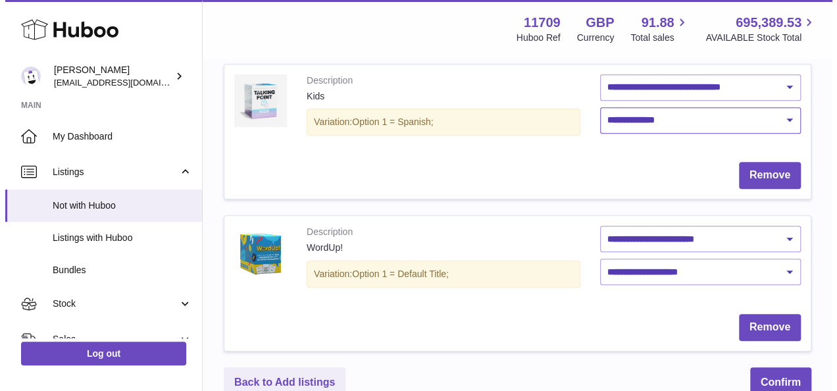
scroll to position [329, 0]
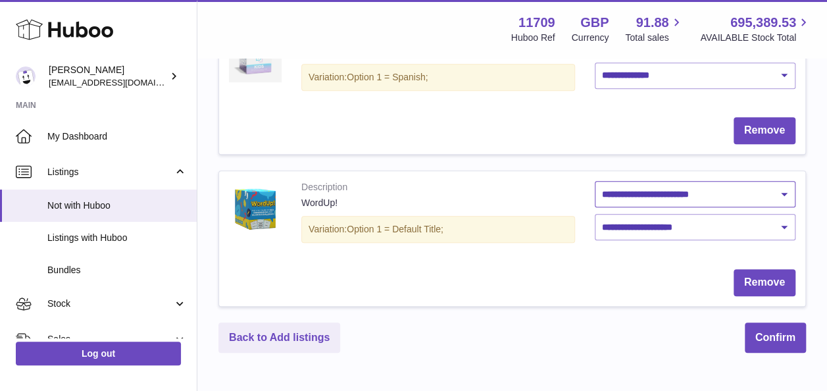
click at [717, 192] on select "**********" at bounding box center [695, 194] width 201 height 26
select select "********"
click at [595, 181] on select "**********" at bounding box center [695, 194] width 201 height 26
click at [687, 229] on select "**********" at bounding box center [695, 227] width 201 height 26
select select "****"
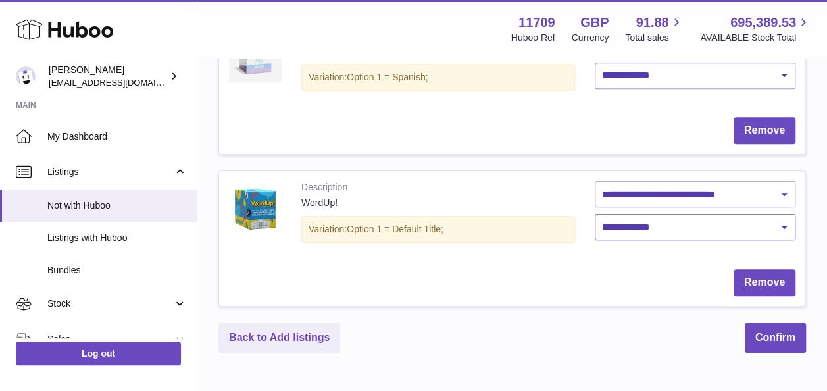
click at [595, 214] on select "**********" at bounding box center [695, 227] width 201 height 26
click at [778, 330] on button "Confirm" at bounding box center [775, 337] width 61 height 31
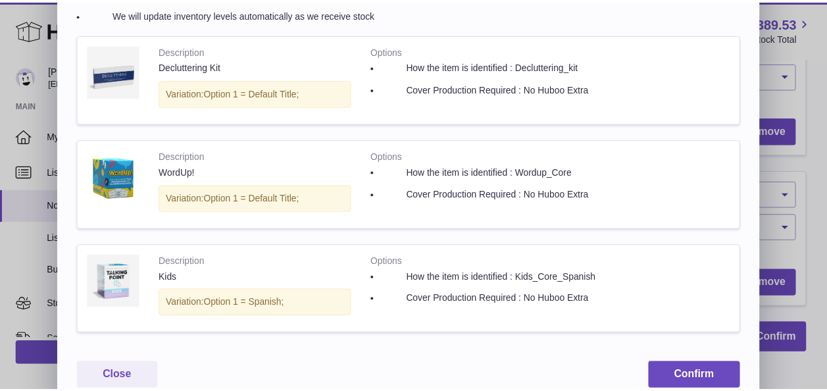
scroll to position [205, 0]
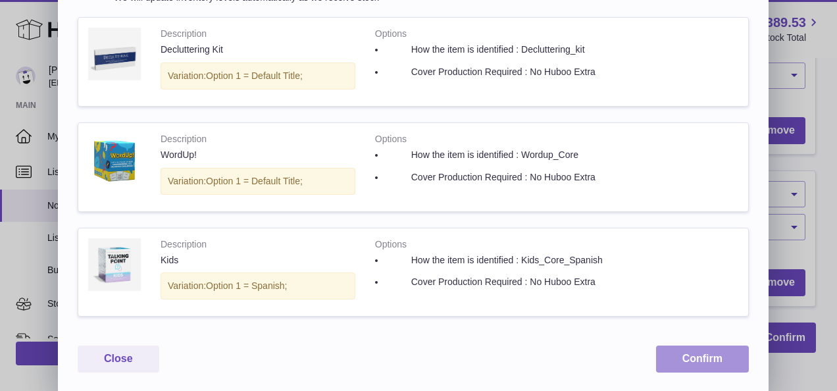
click at [707, 361] on button "Confirm" at bounding box center [702, 358] width 93 height 27
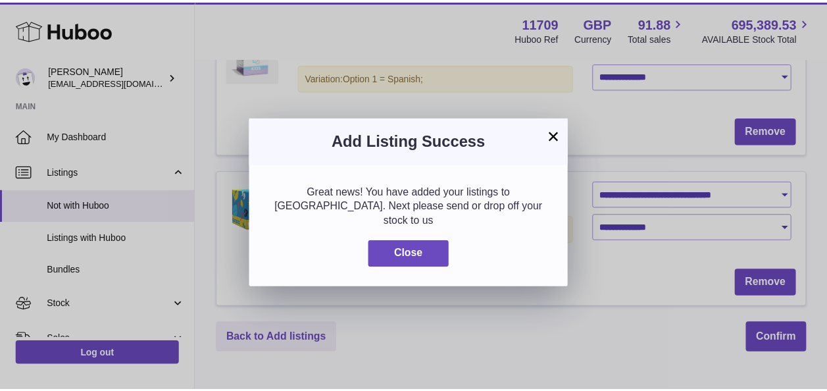
scroll to position [0, 0]
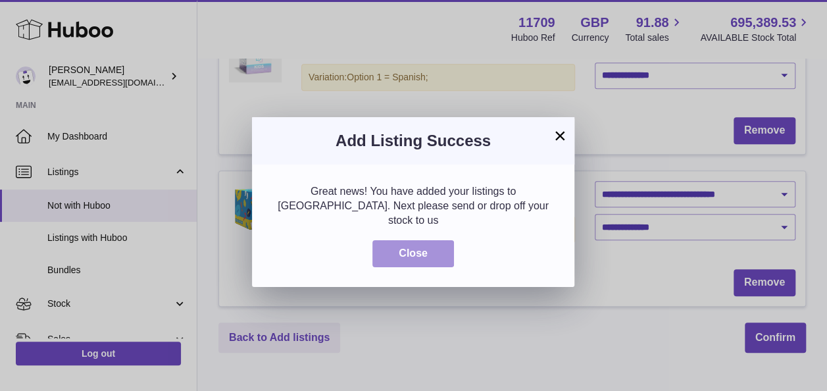
click at [405, 240] on button "Close" at bounding box center [413, 253] width 82 height 27
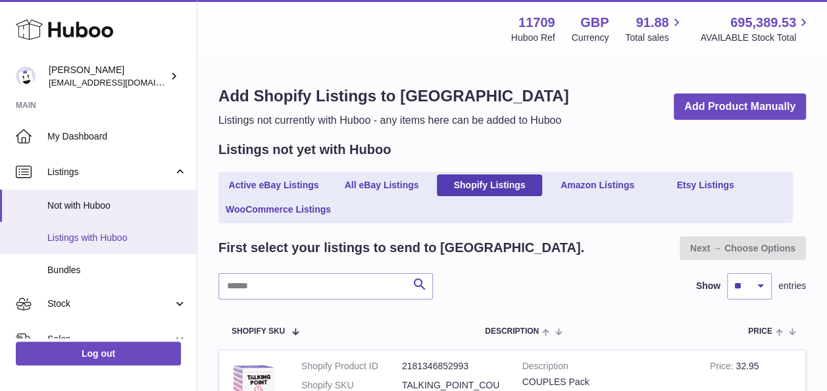
click at [112, 237] on span "Listings with Huboo" at bounding box center [116, 238] width 139 height 12
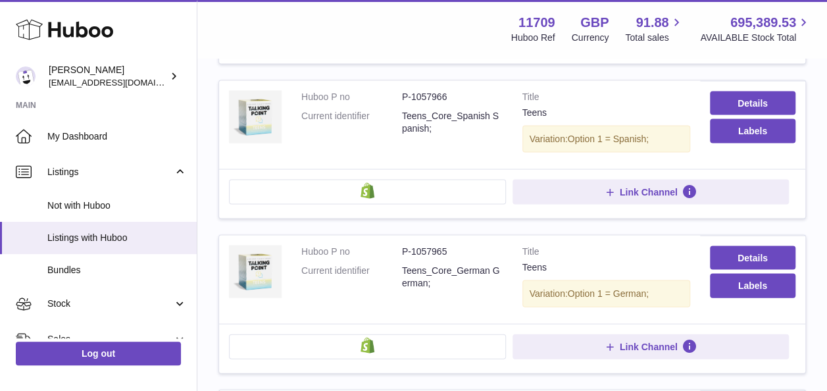
scroll to position [1513, 0]
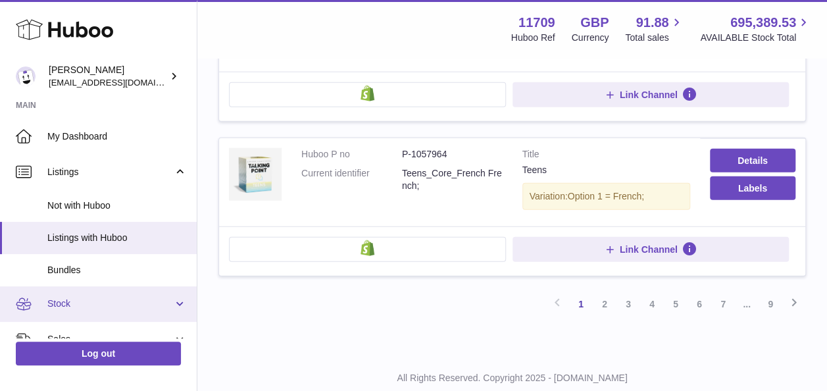
click at [62, 303] on span "Stock" at bounding box center [110, 303] width 126 height 12
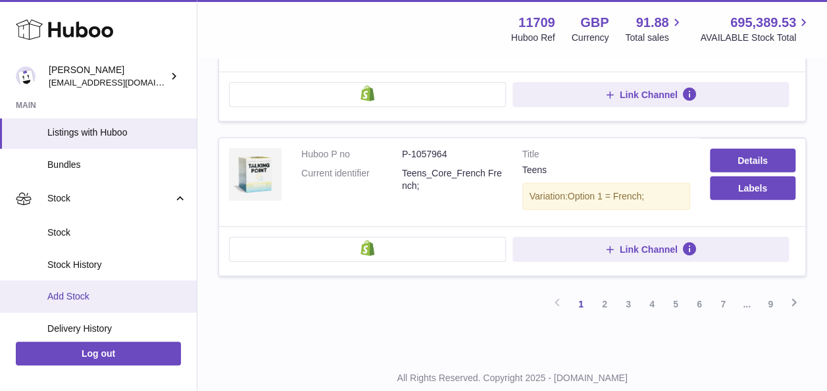
scroll to position [132, 0]
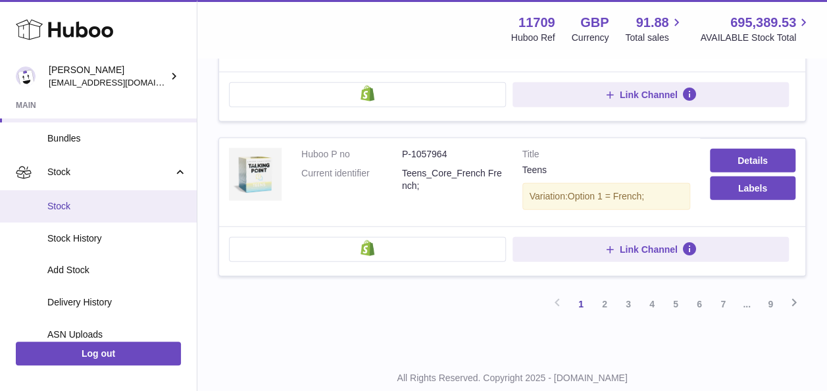
click at [82, 209] on span "Stock" at bounding box center [116, 206] width 139 height 12
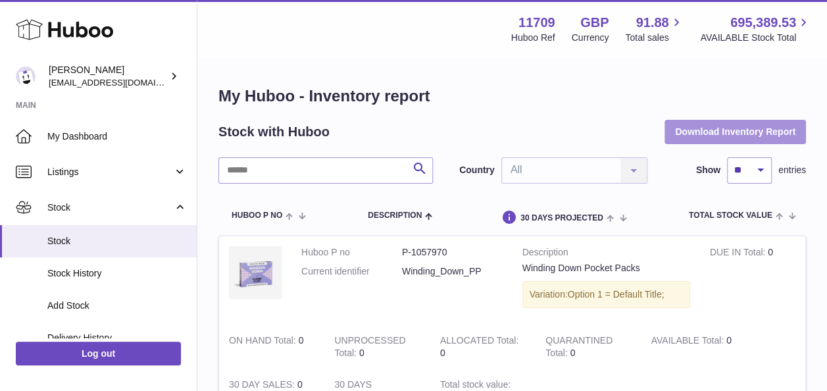
click at [725, 134] on button "Download Inventory Report" at bounding box center [734, 132] width 141 height 24
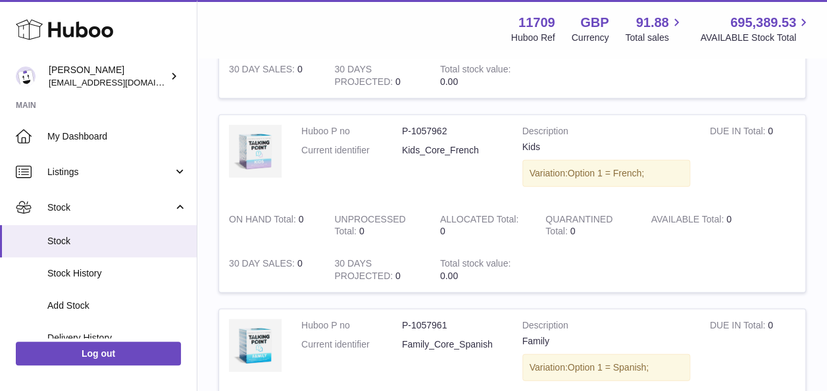
scroll to position [1916, 0]
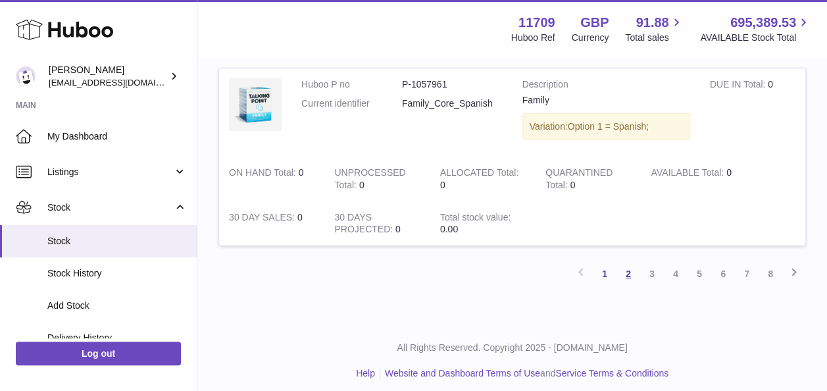
click at [634, 266] on link "2" at bounding box center [628, 274] width 24 height 24
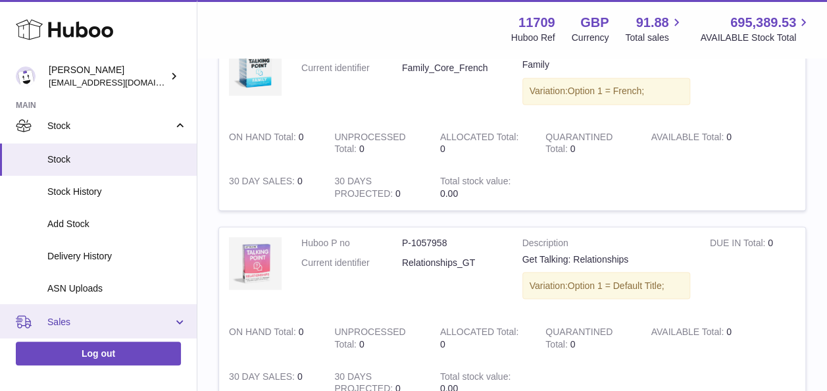
scroll to position [66, 0]
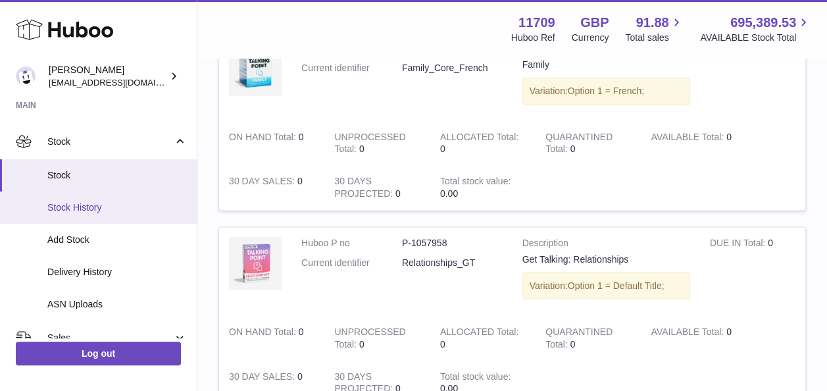
click at [84, 208] on span "Stock History" at bounding box center [116, 207] width 139 height 12
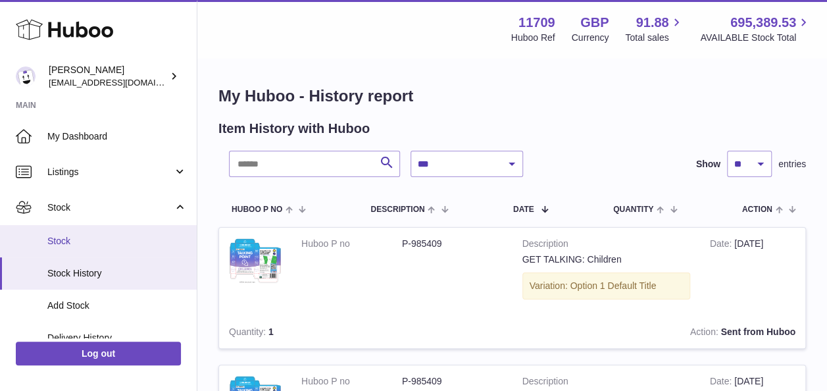
click at [70, 236] on span "Stock" at bounding box center [116, 241] width 139 height 12
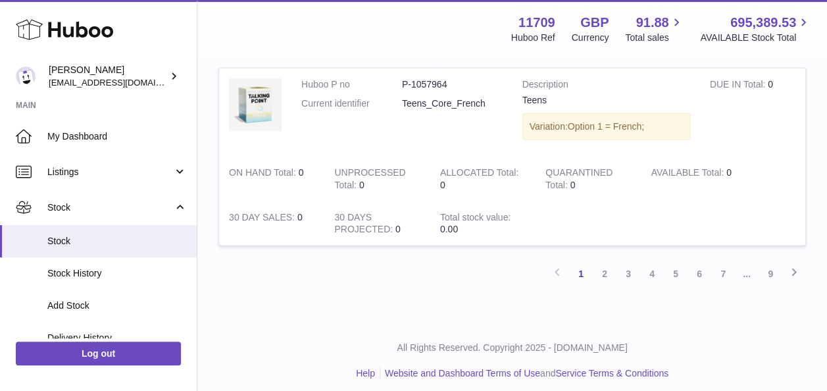
scroll to position [1916, 0]
click at [607, 263] on link "2" at bounding box center [605, 274] width 24 height 24
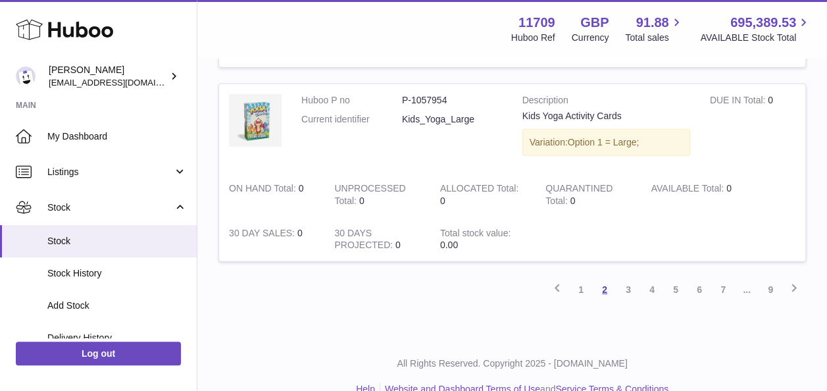
scroll to position [1901, 0]
click at [624, 282] on link "3" at bounding box center [628, 288] width 24 height 24
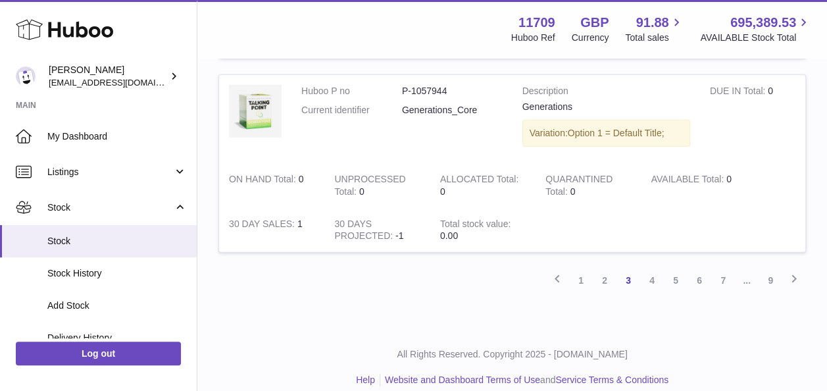
scroll to position [1850, 0]
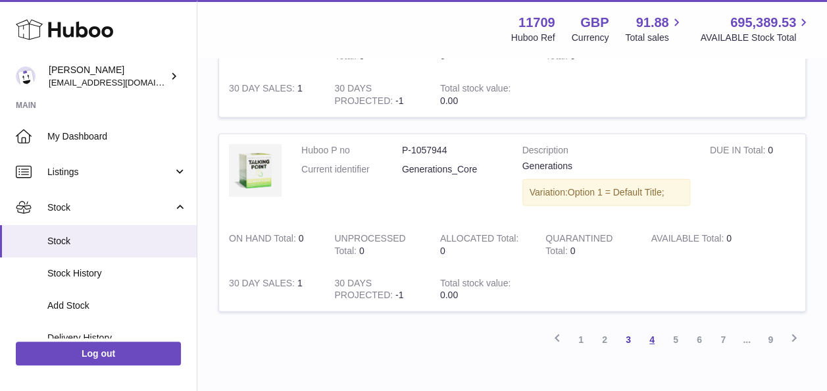
click at [651, 330] on link "4" at bounding box center [652, 340] width 24 height 24
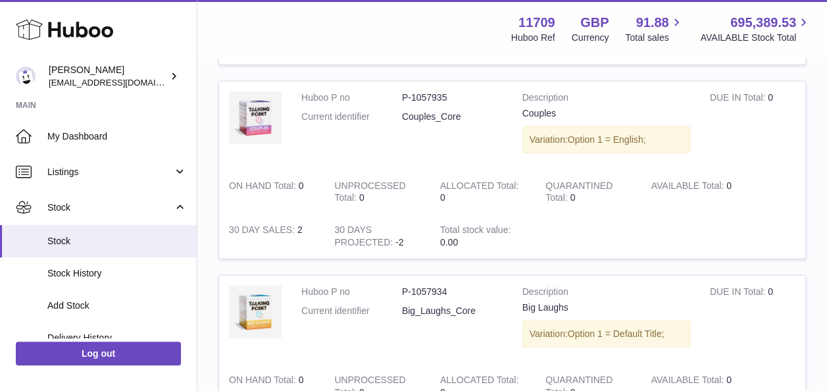
scroll to position [1916, 0]
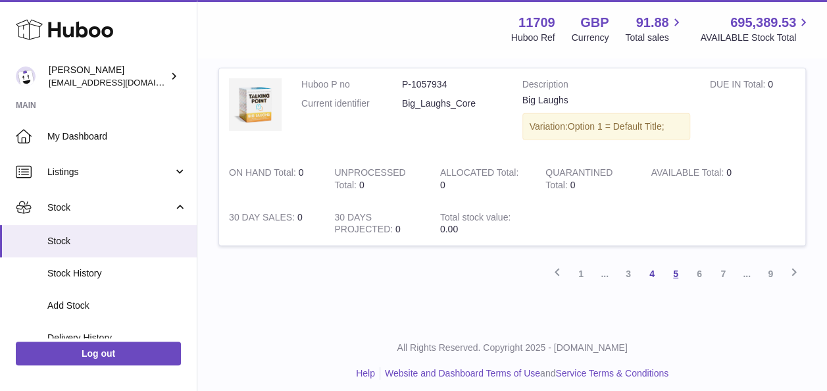
click at [678, 264] on link "5" at bounding box center [676, 274] width 24 height 24
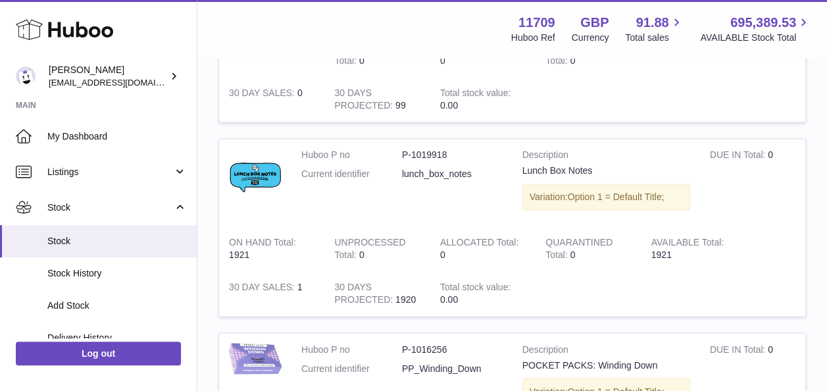
scroll to position [914, 0]
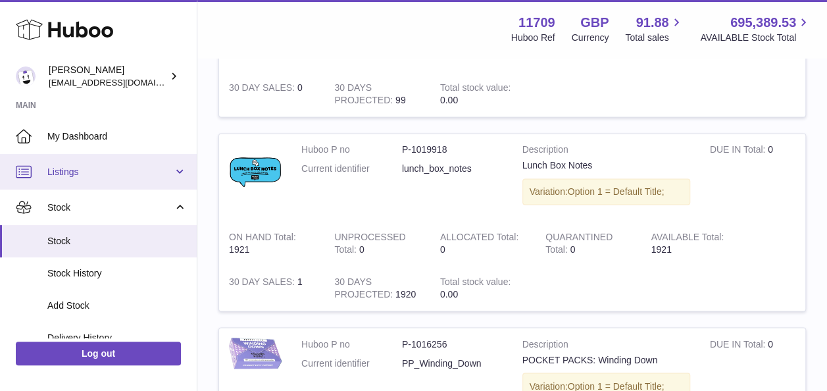
click at [76, 173] on span "Listings" at bounding box center [110, 172] width 126 height 12
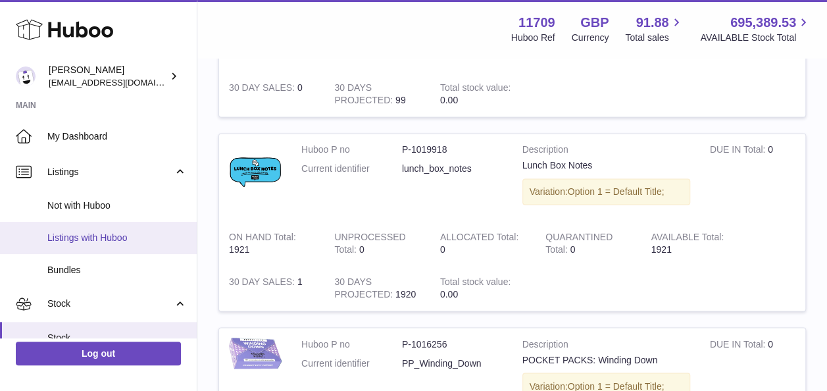
click at [74, 234] on span "Listings with Huboo" at bounding box center [116, 238] width 139 height 12
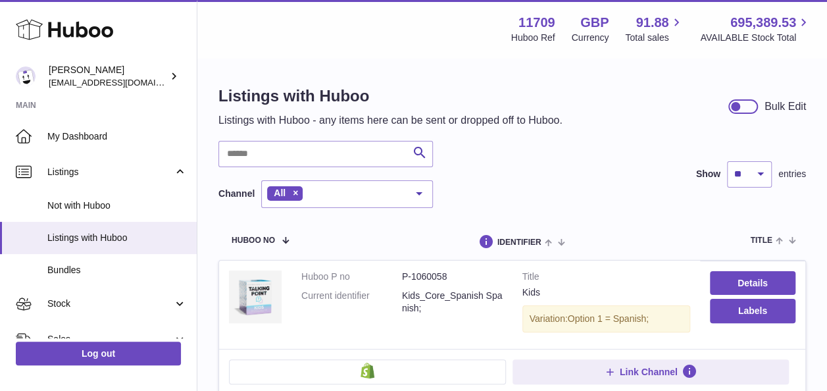
click at [417, 193] on div at bounding box center [419, 193] width 26 height 25
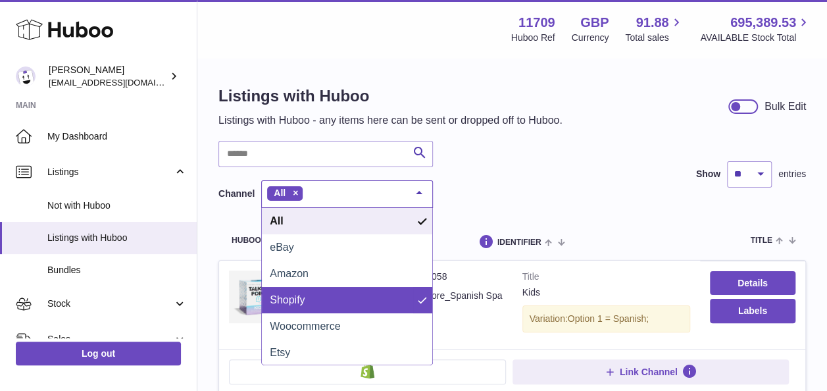
click at [276, 303] on span "Shopify" at bounding box center [287, 299] width 35 height 11
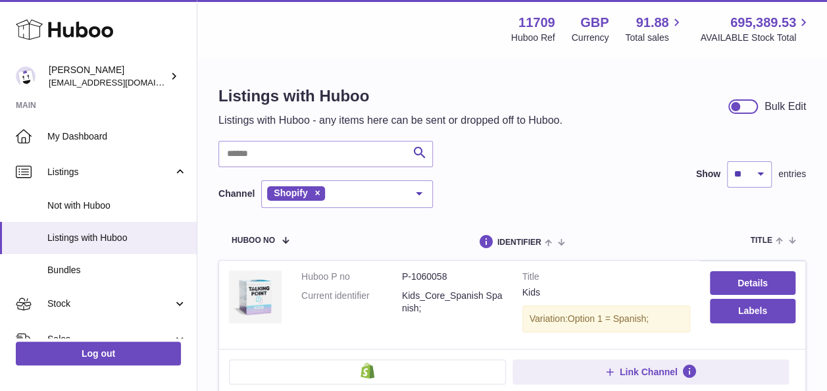
click at [413, 197] on div at bounding box center [419, 193] width 26 height 25
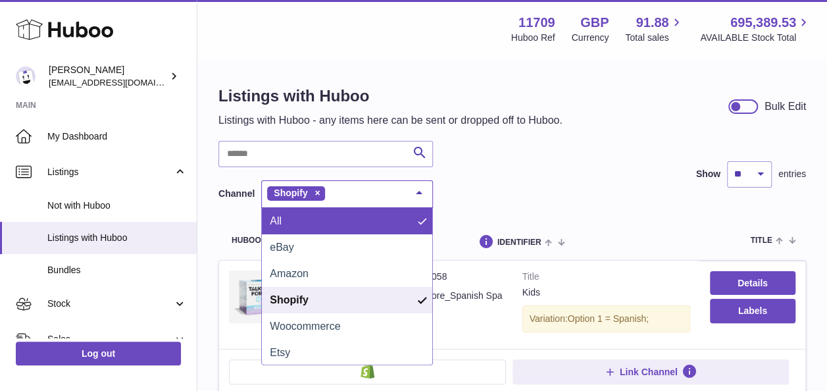
click at [287, 224] on span "All" at bounding box center [347, 221] width 170 height 26
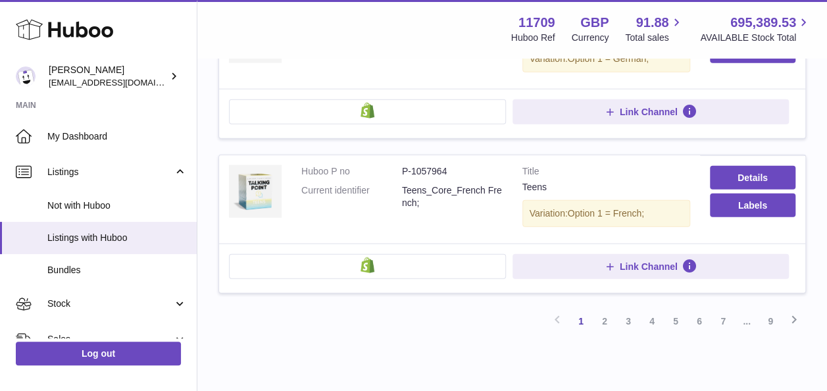
scroll to position [1513, 0]
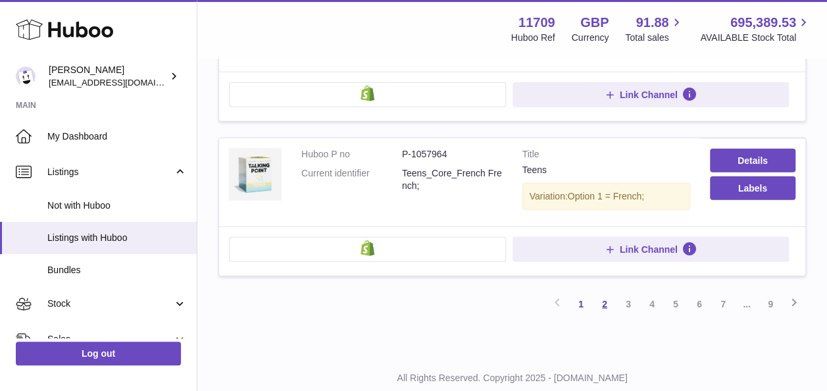
click at [604, 292] on link "2" at bounding box center [605, 304] width 24 height 24
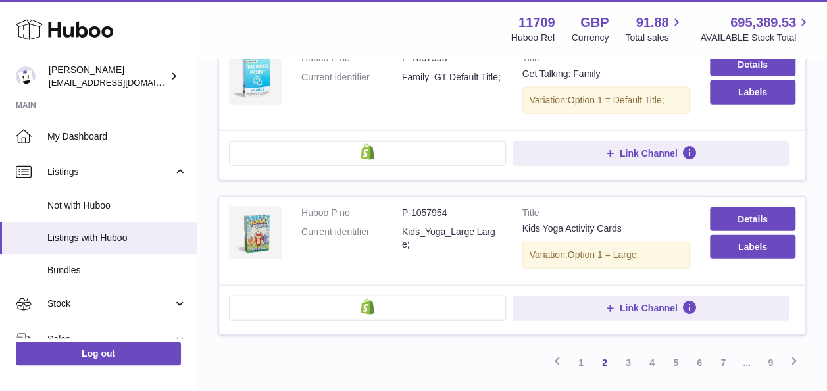
scroll to position [1536, 0]
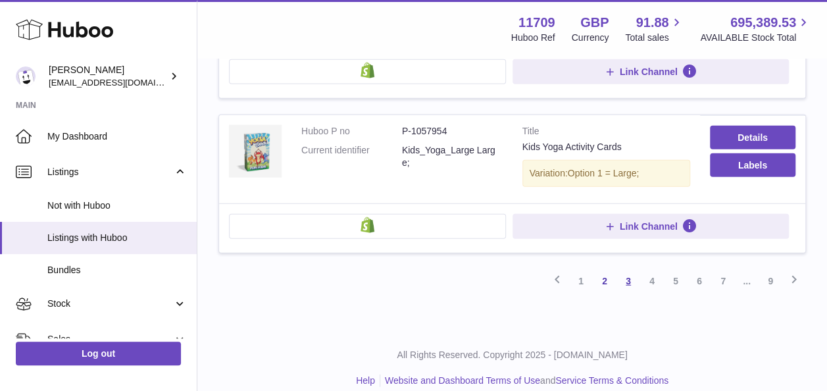
click at [624, 269] on link "3" at bounding box center [628, 281] width 24 height 24
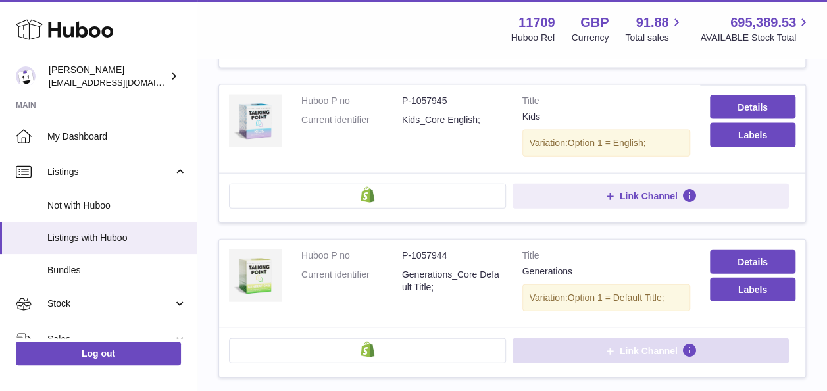
scroll to position [1441, 0]
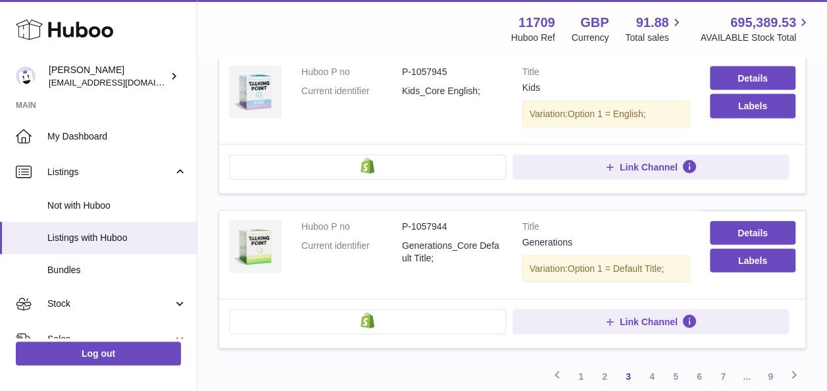
click at [652, 364] on link "4" at bounding box center [652, 376] width 24 height 24
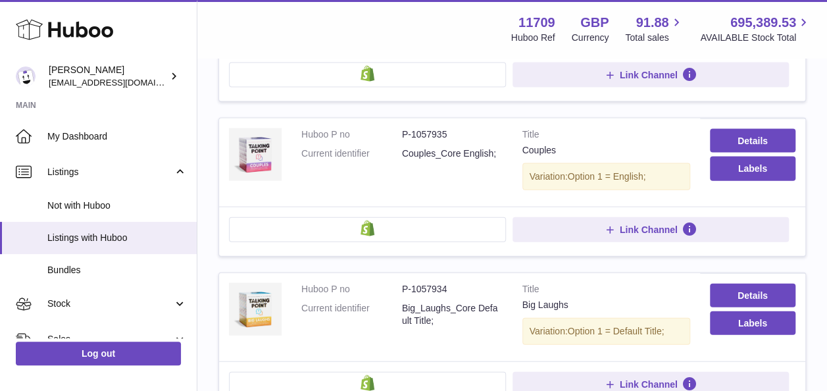
scroll to position [1441, 0]
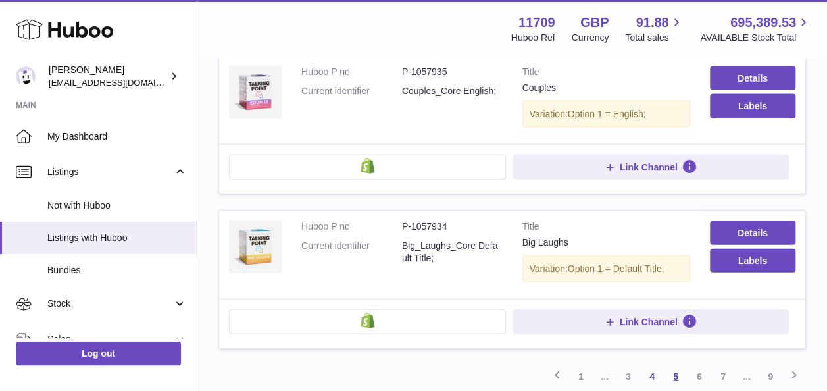
drag, startPoint x: 680, startPoint y: 363, endPoint x: 682, endPoint y: 355, distance: 8.1
click at [680, 364] on link "5" at bounding box center [676, 376] width 24 height 24
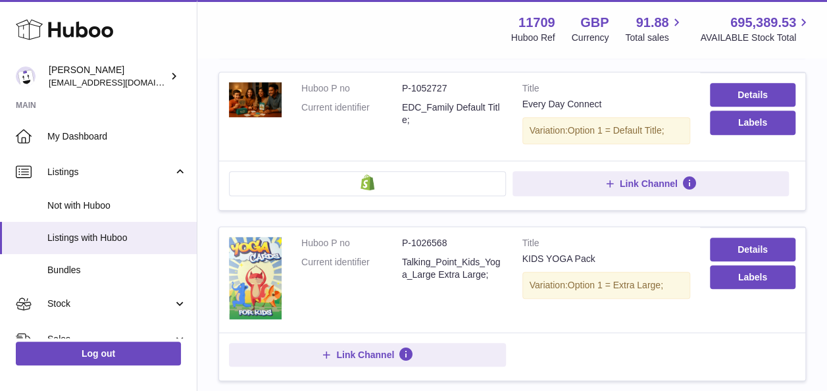
scroll to position [388, 0]
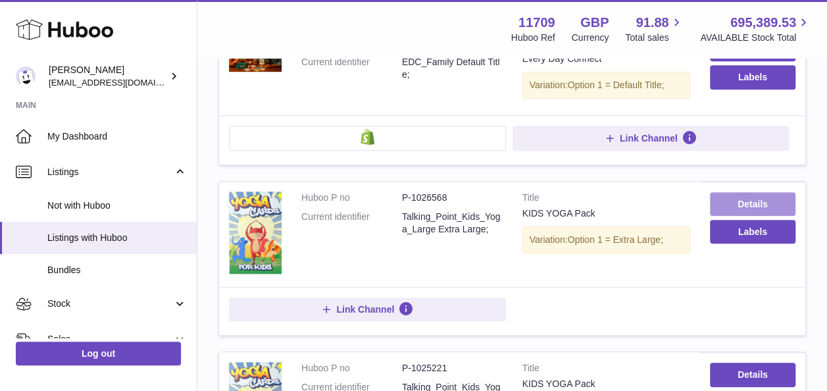
click at [762, 200] on link "Details" at bounding box center [753, 204] width 86 height 24
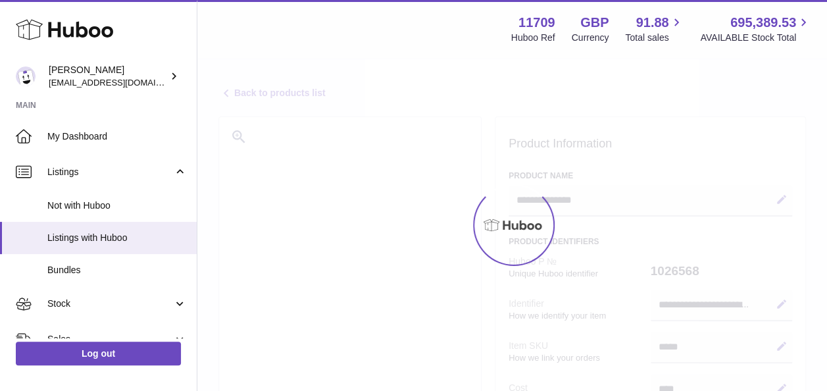
select select
select select "****"
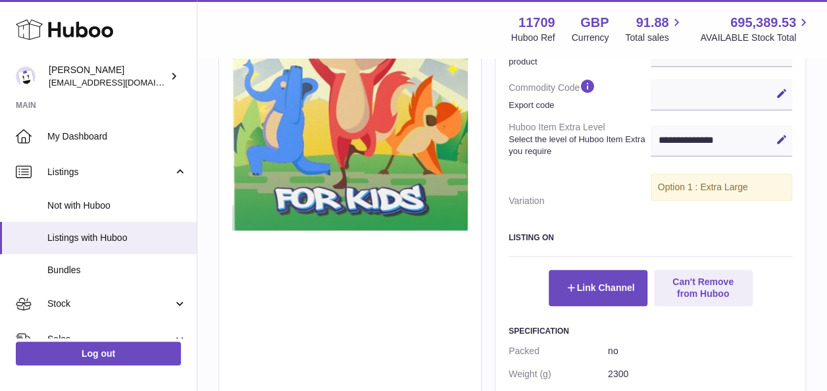
scroll to position [518, 0]
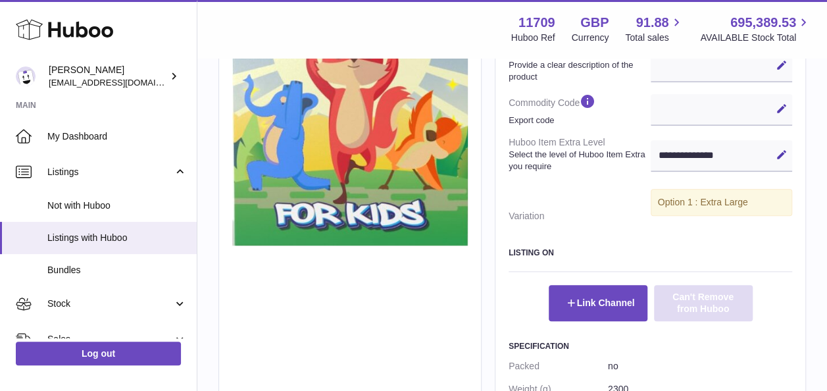
click at [718, 305] on button "Can't Remove from Huboo" at bounding box center [703, 303] width 99 height 36
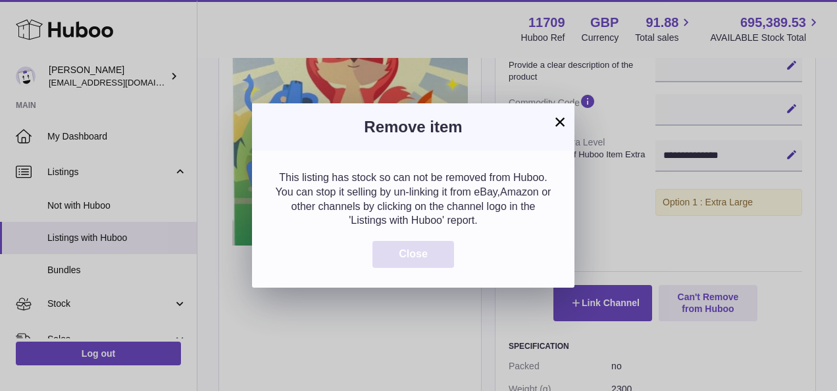
drag, startPoint x: 434, startPoint y: 255, endPoint x: 451, endPoint y: 253, distance: 17.3
click at [435, 255] on button "Close" at bounding box center [413, 254] width 82 height 27
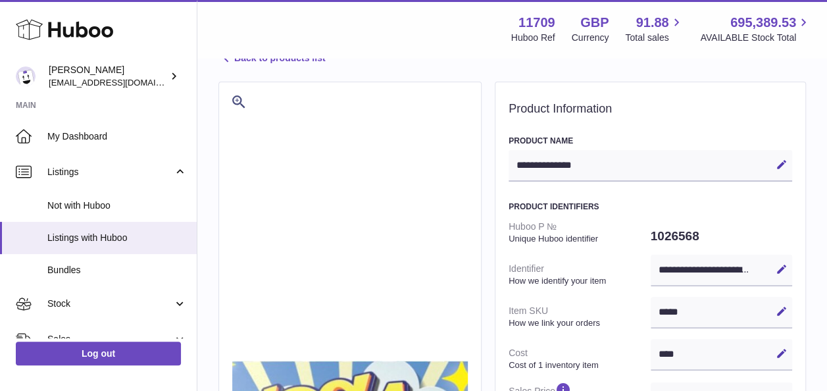
scroll to position [0, 0]
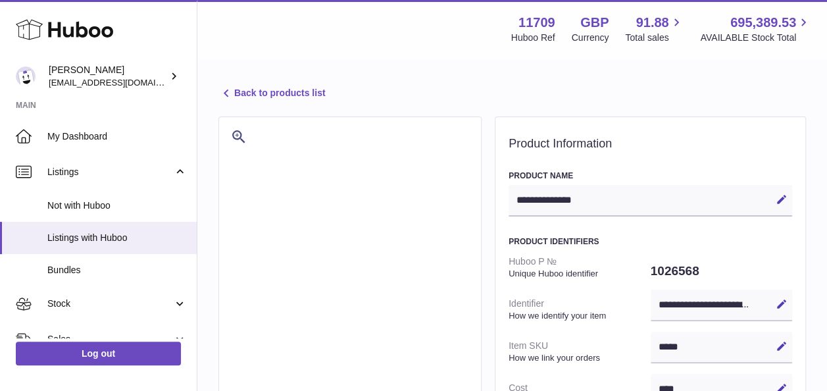
click at [311, 95] on link "Back to products list" at bounding box center [271, 94] width 107 height 16
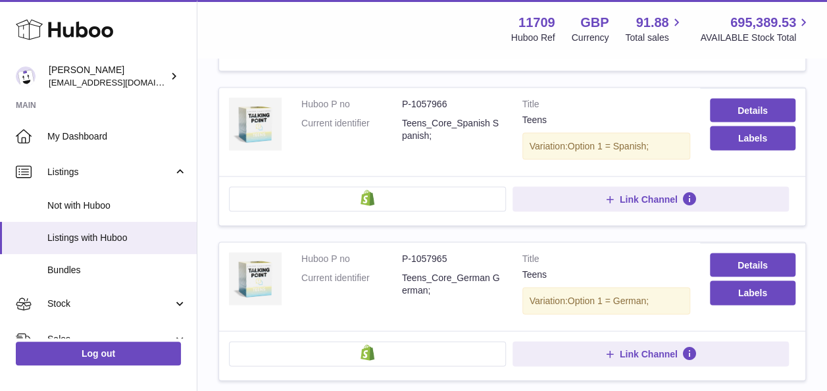
scroll to position [1536, 0]
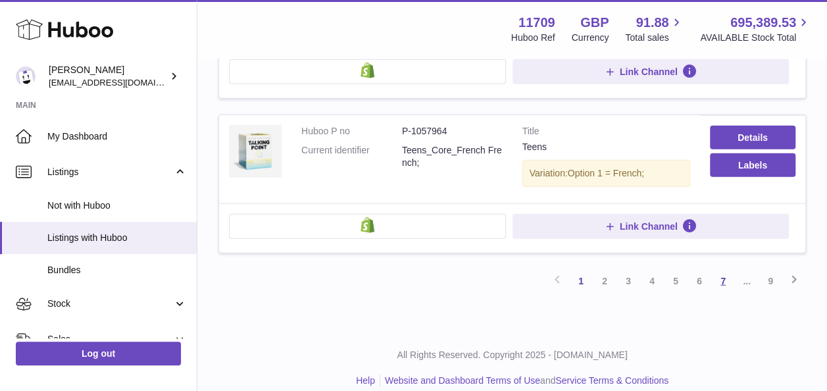
click at [724, 269] on link "7" at bounding box center [723, 281] width 24 height 24
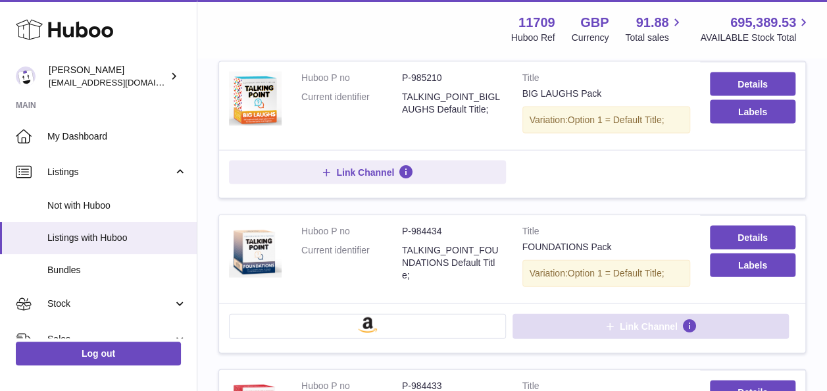
scroll to position [1309, 0]
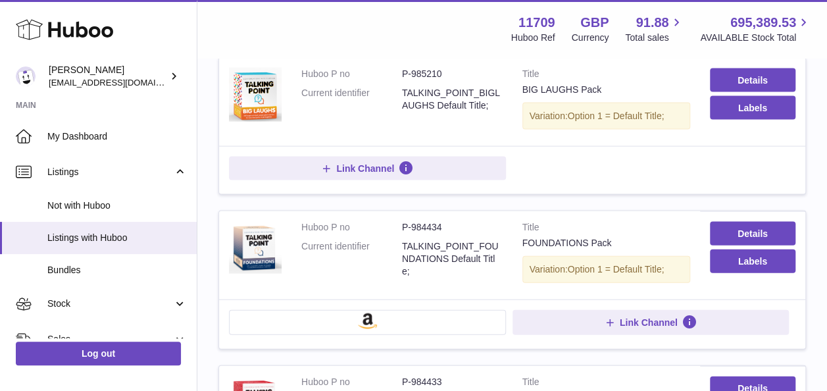
click at [408, 310] on button at bounding box center [367, 322] width 277 height 25
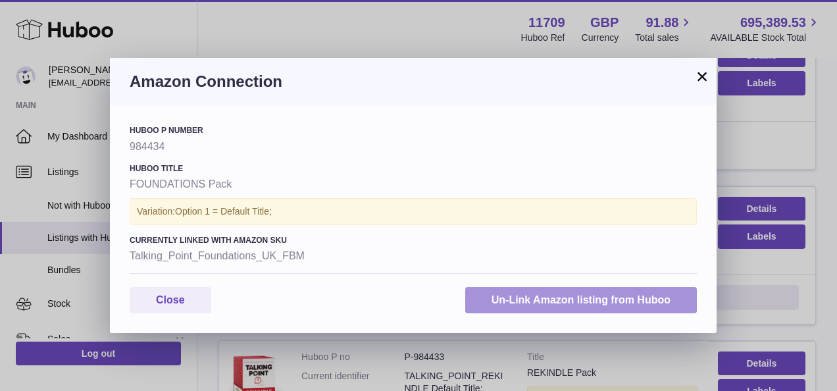
click at [522, 287] on button "Un-Link Amazon listing from Huboo" at bounding box center [581, 300] width 232 height 27
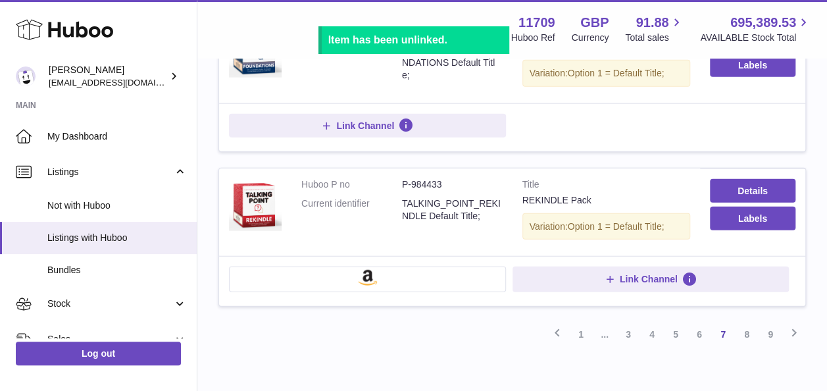
scroll to position [1506, 0]
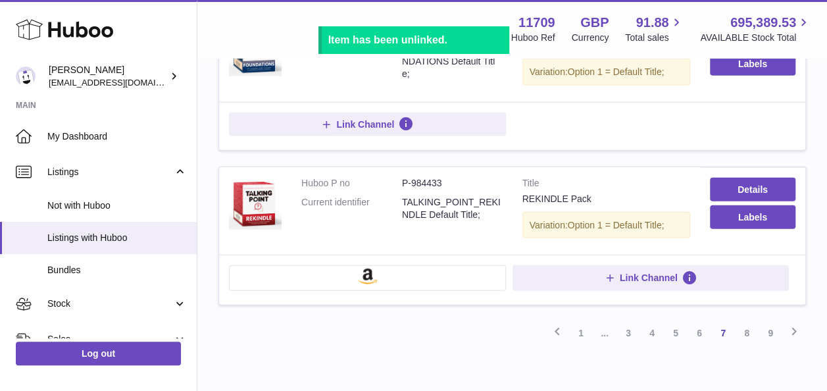
click at [424, 265] on button at bounding box center [367, 277] width 277 height 25
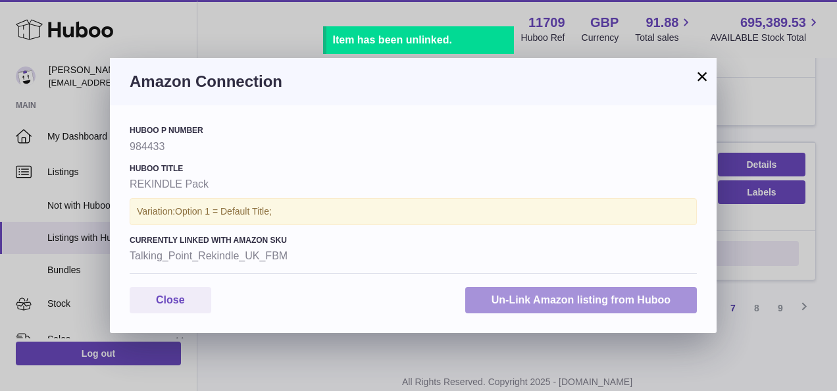
click at [512, 301] on button "Un-Link Amazon listing from Huboo" at bounding box center [581, 300] width 232 height 27
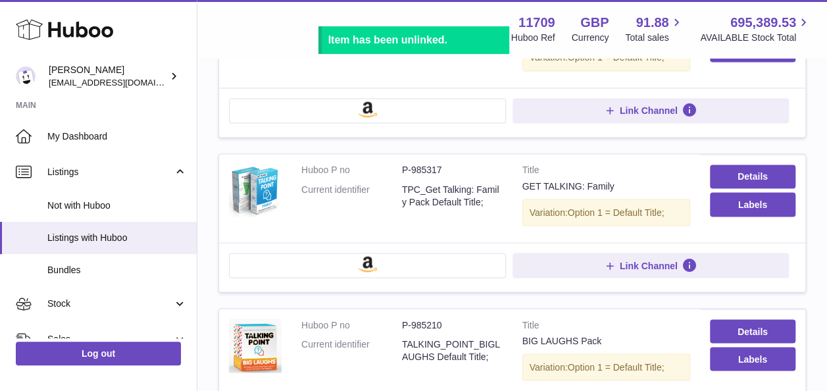
scroll to position [1046, 0]
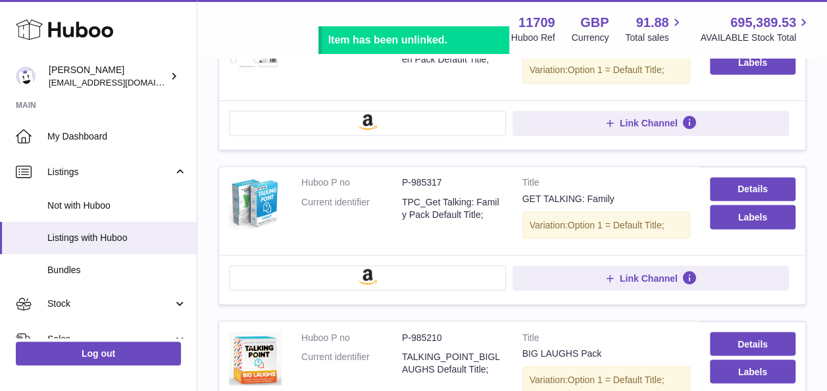
click at [403, 265] on button at bounding box center [367, 277] width 277 height 25
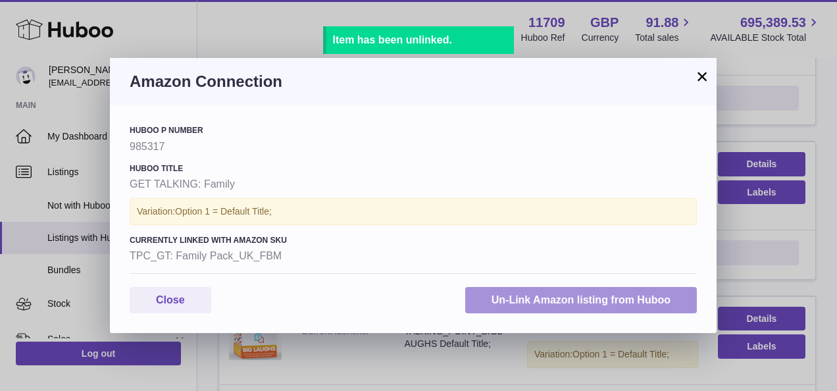
click at [530, 291] on button "Un-Link Amazon listing from Huboo" at bounding box center [581, 300] width 232 height 27
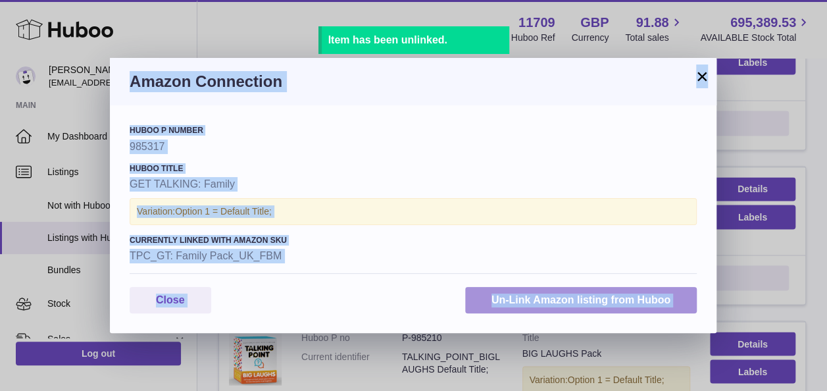
click at [530, 291] on div "× Amazon Connection Huboo P number 985317 Huboo Title GET TALKING: Family Varia…" at bounding box center [413, 195] width 827 height 391
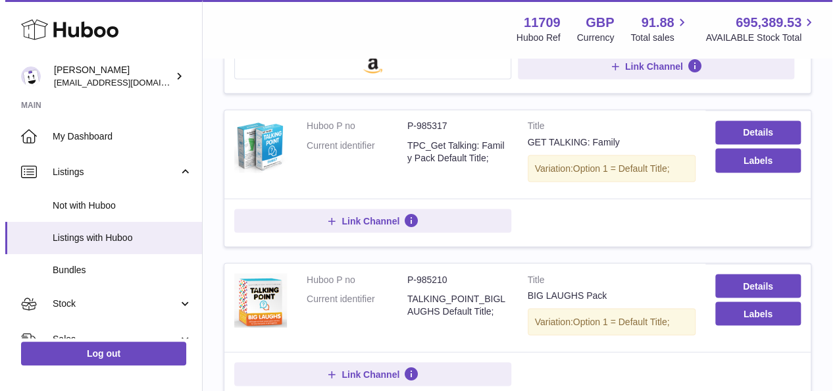
scroll to position [1112, 0]
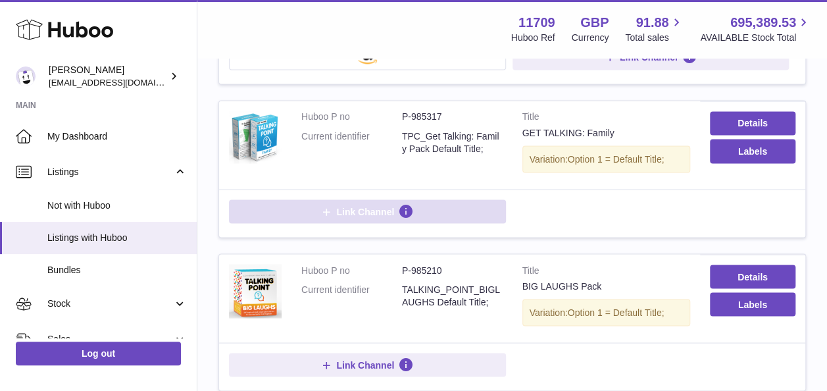
click at [365, 205] on span "Link Channel" at bounding box center [365, 211] width 58 height 12
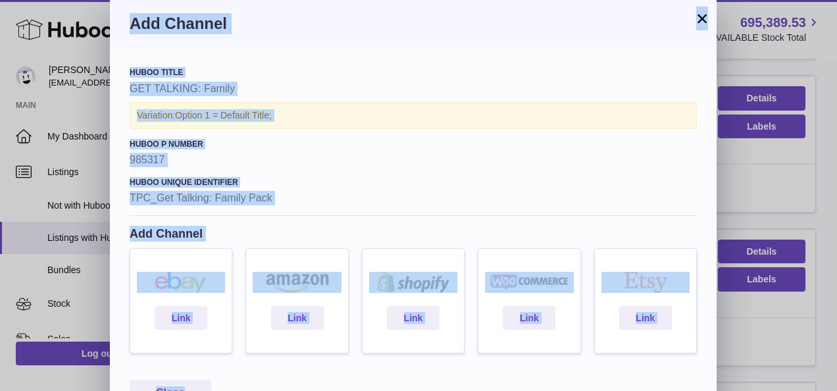
click at [348, 180] on h4 "Huboo Unique Identifier" at bounding box center [413, 182] width 567 height 11
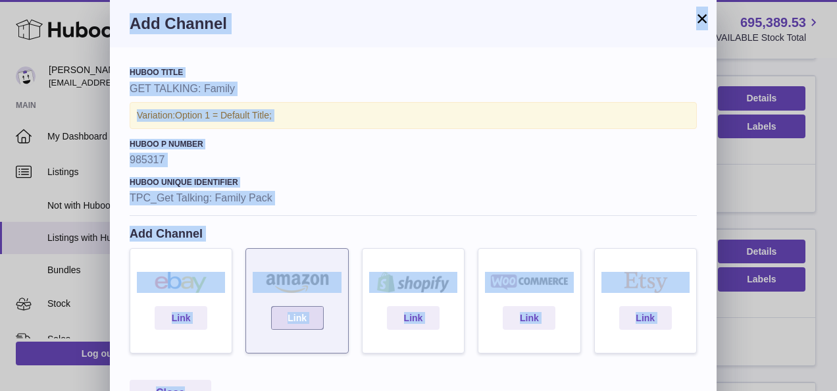
click at [297, 317] on link "Link" at bounding box center [297, 318] width 53 height 24
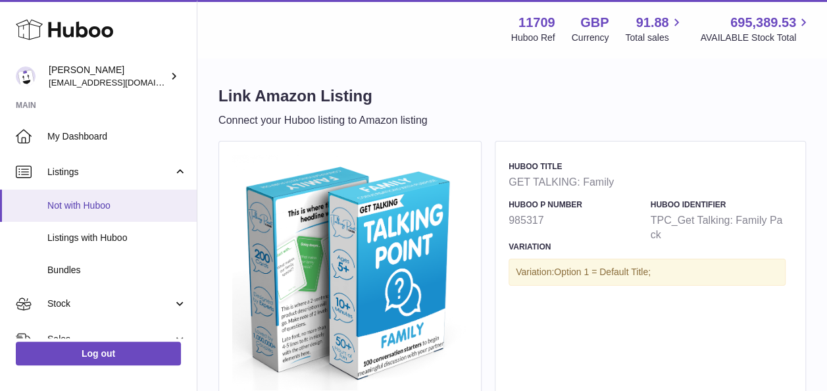
click at [106, 210] on span "Not with Huboo" at bounding box center [116, 205] width 139 height 12
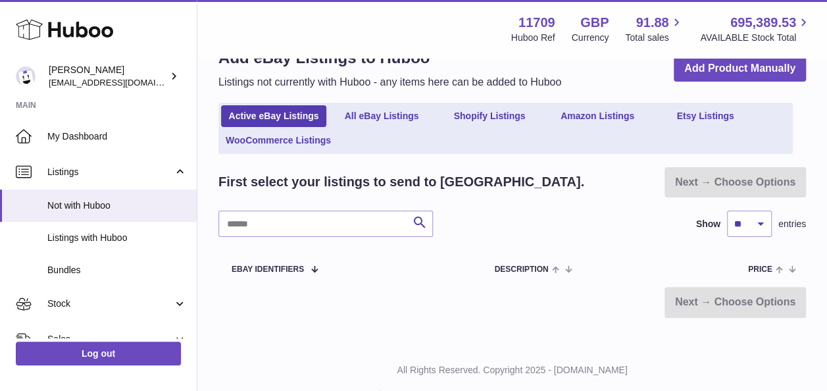
scroll to position [68, 0]
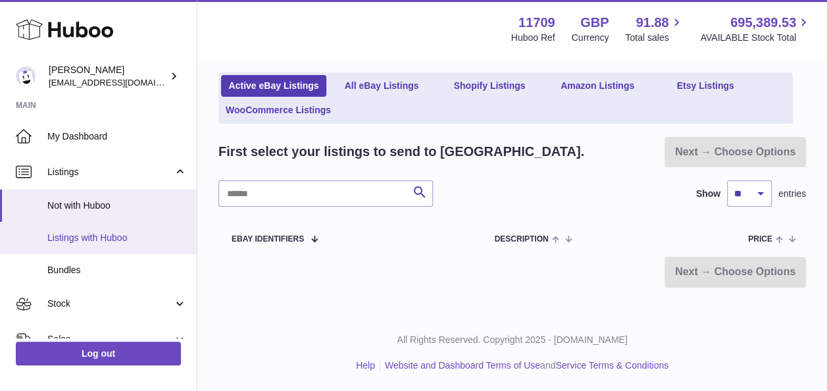
click at [91, 236] on span "Listings with Huboo" at bounding box center [116, 238] width 139 height 12
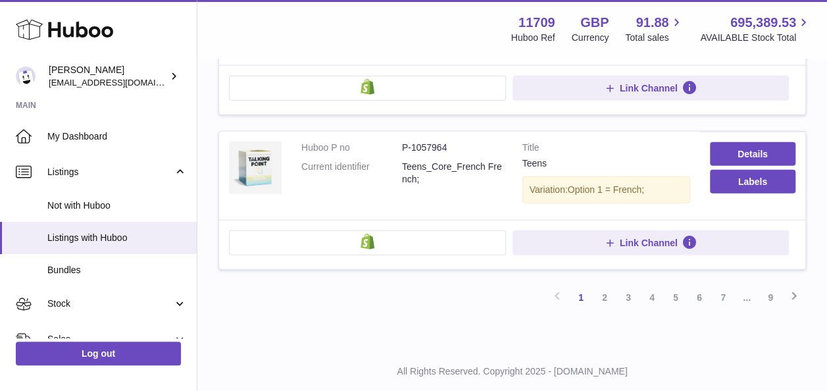
scroll to position [1536, 0]
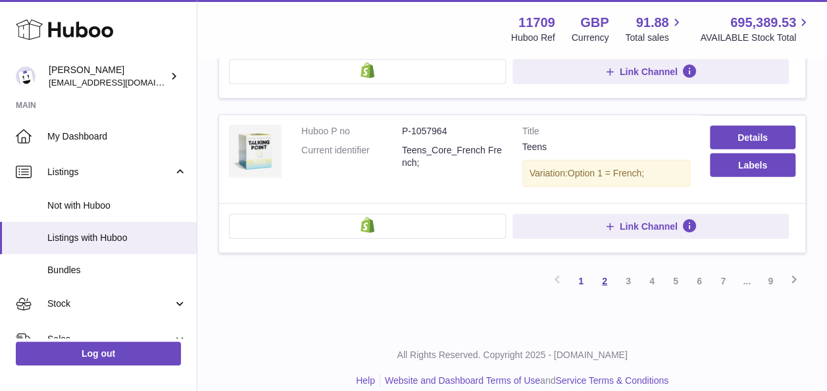
click at [601, 269] on link "2" at bounding box center [605, 281] width 24 height 24
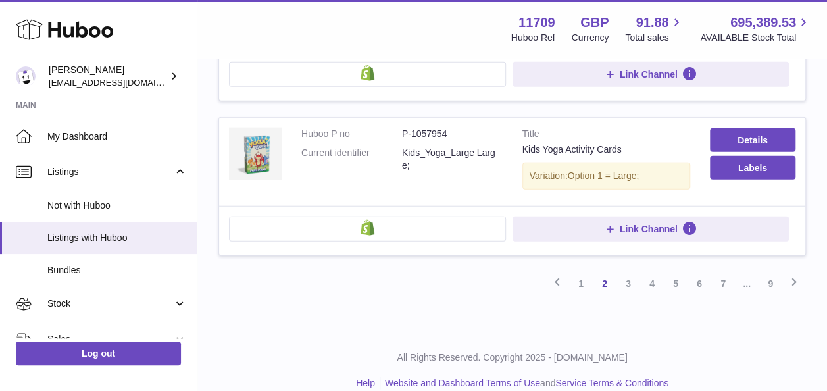
scroll to position [1536, 0]
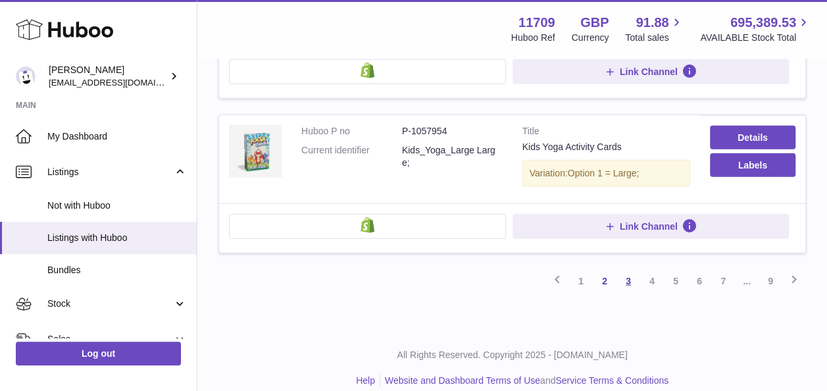
click at [626, 269] on link "3" at bounding box center [628, 281] width 24 height 24
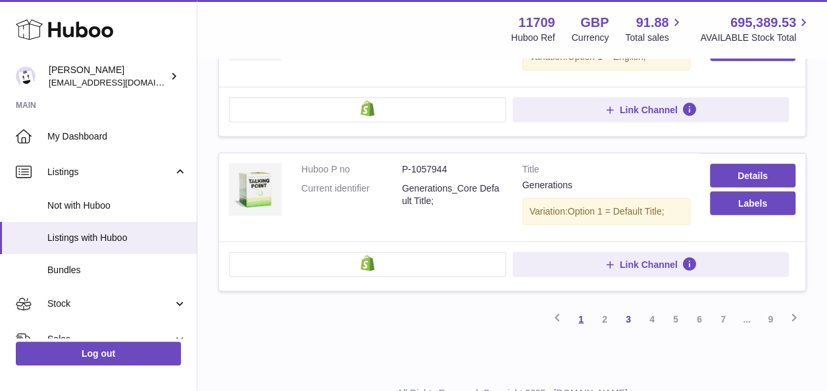
scroll to position [1506, 0]
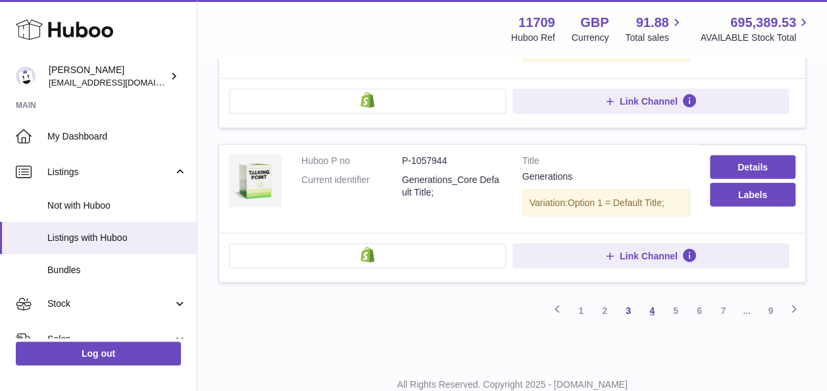
click at [646, 299] on link "4" at bounding box center [652, 311] width 24 height 24
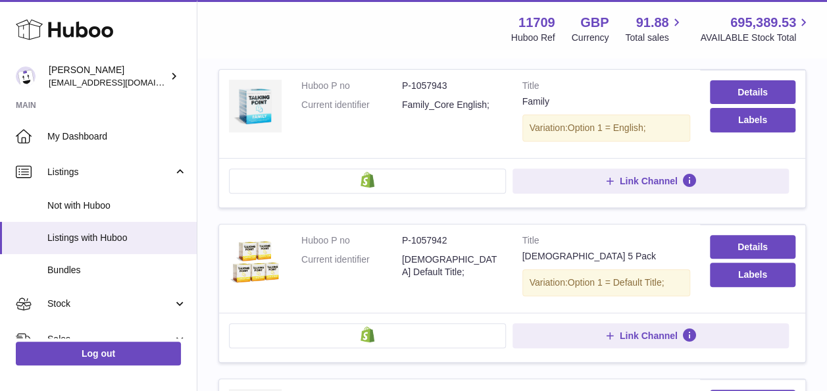
scroll to position [454, 0]
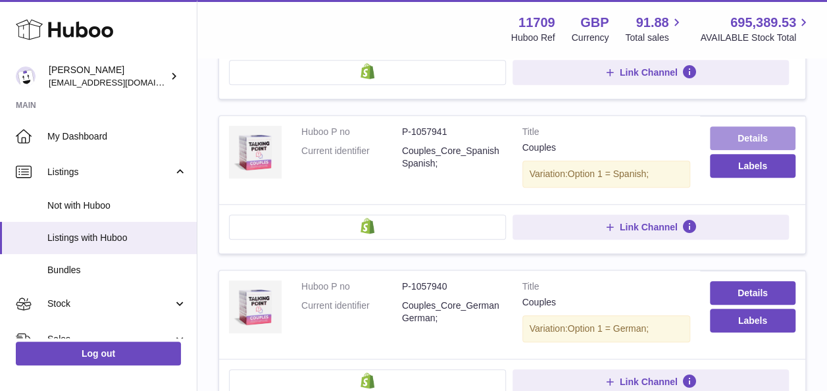
click at [741, 134] on link "Details" at bounding box center [753, 138] width 86 height 24
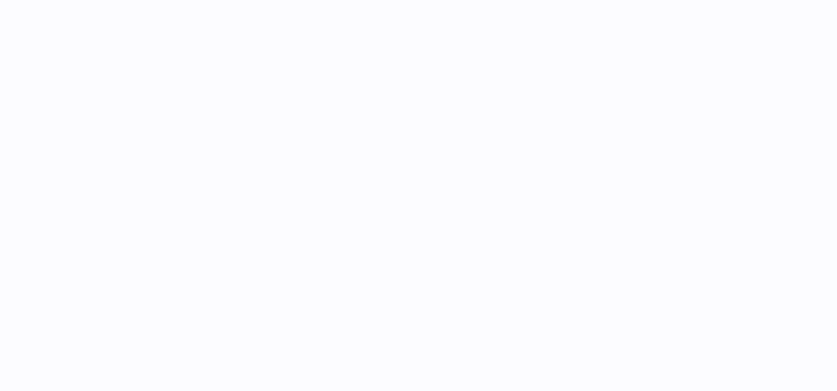
select select
select select "****"
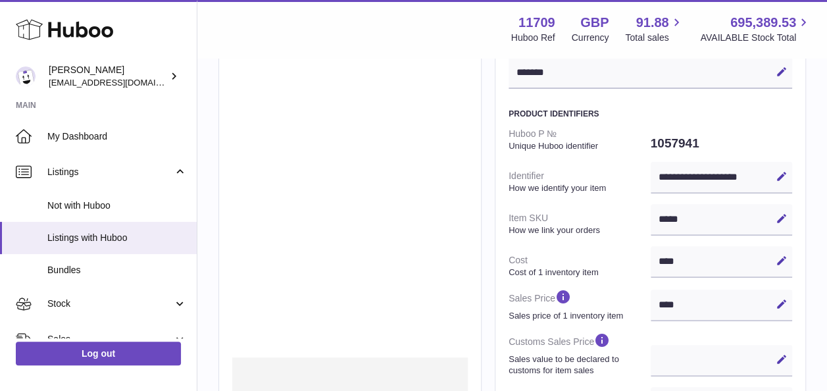
scroll to position [132, 0]
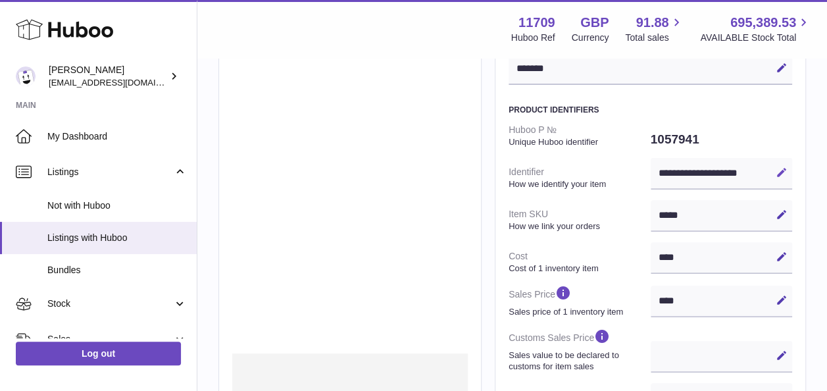
click at [782, 170] on icon at bounding box center [782, 172] width 12 height 12
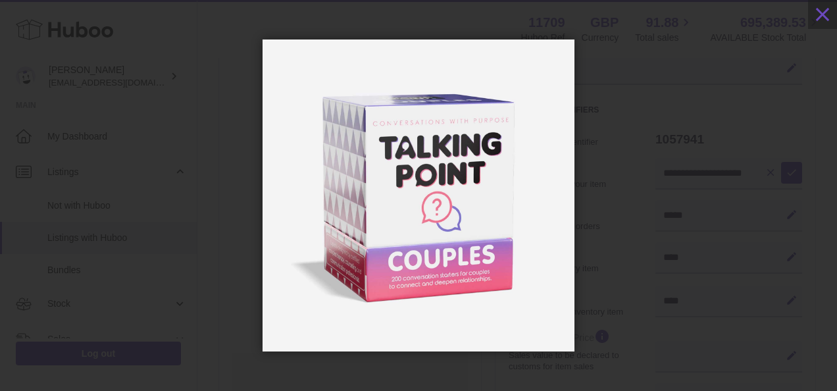
click at [563, 74] on img at bounding box center [418, 195] width 312 height 312
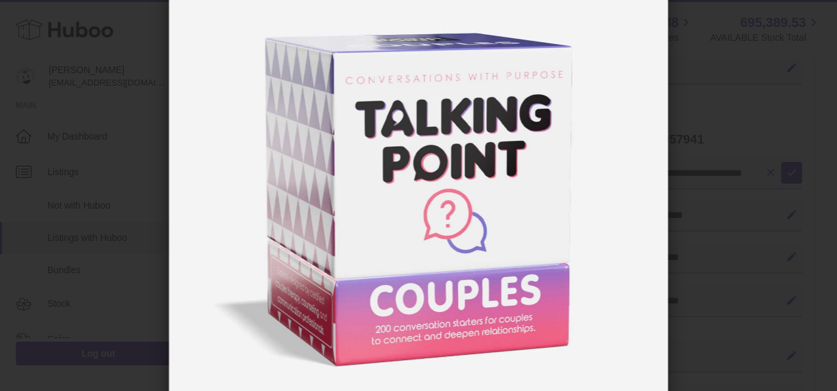
drag, startPoint x: 762, startPoint y: 80, endPoint x: 770, endPoint y: 49, distance: 31.9
click at [762, 80] on div at bounding box center [418, 195] width 1339 height 499
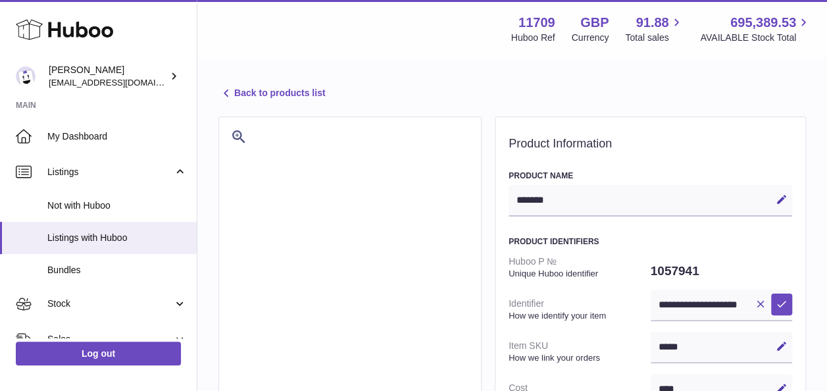
click at [271, 93] on link "Back to products list" at bounding box center [271, 94] width 107 height 16
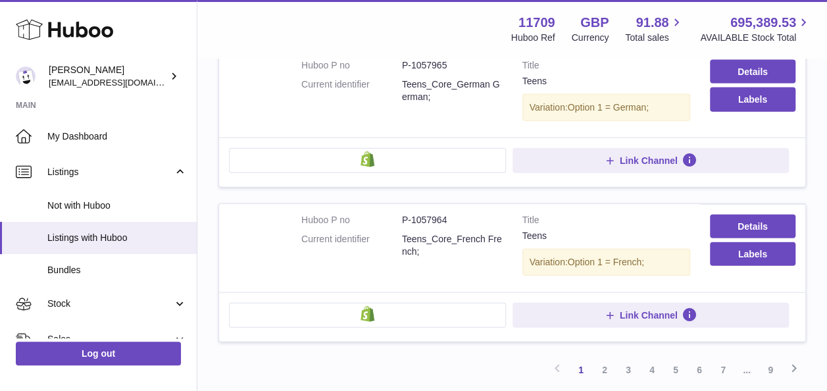
scroll to position [1513, 0]
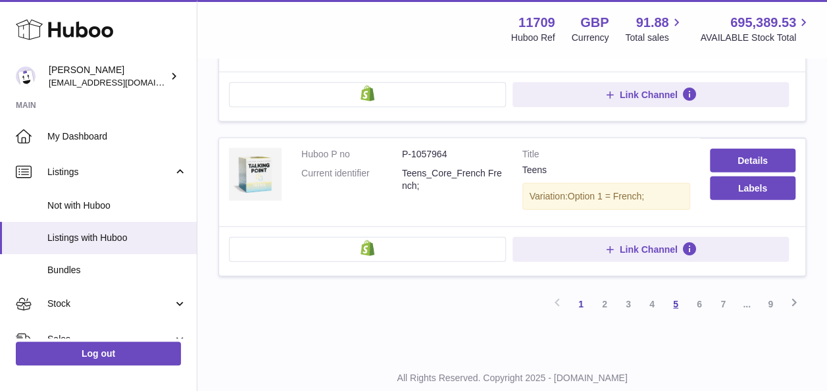
click at [672, 292] on link "5" at bounding box center [676, 304] width 24 height 24
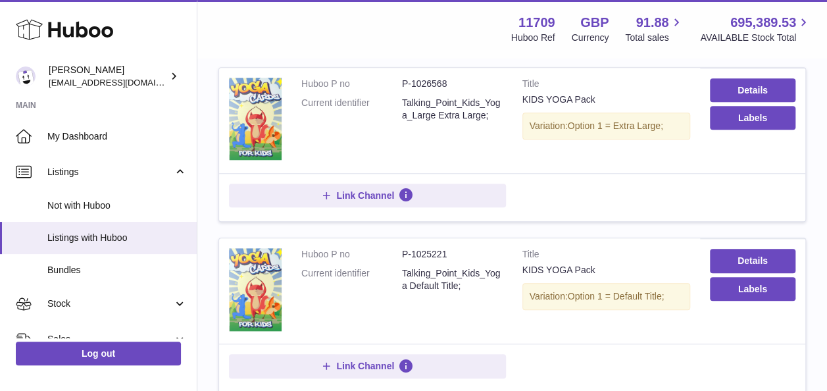
scroll to position [520, 0]
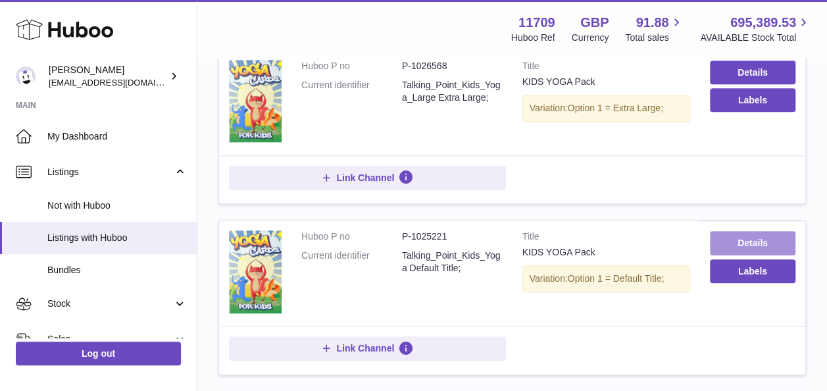
click at [746, 234] on link "Details" at bounding box center [753, 243] width 86 height 24
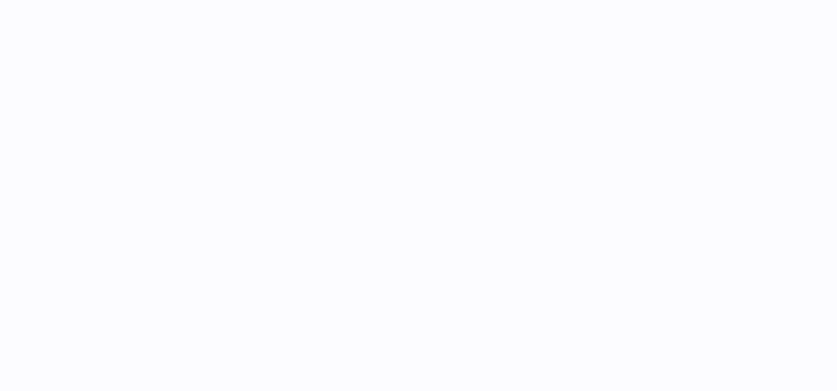
select select
select select "****"
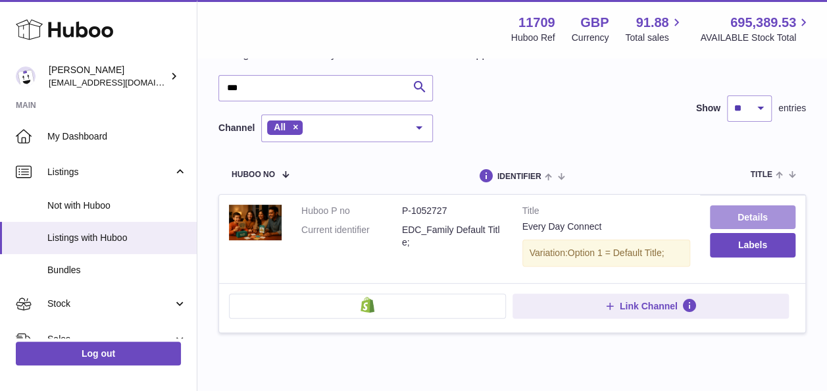
type input "***"
click at [766, 211] on link "Details" at bounding box center [753, 217] width 86 height 24
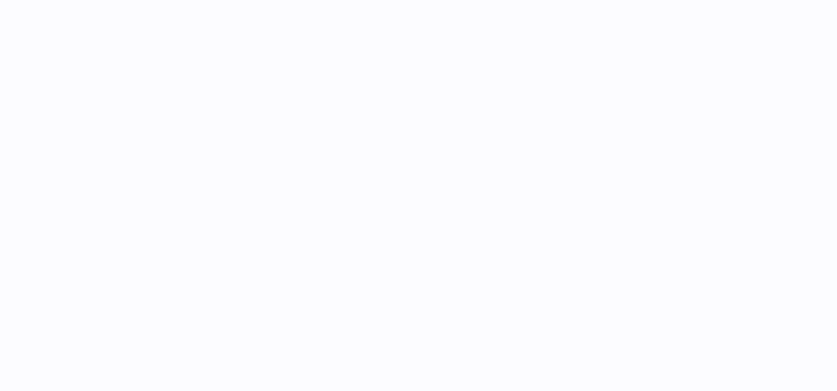
select select
select select "****"
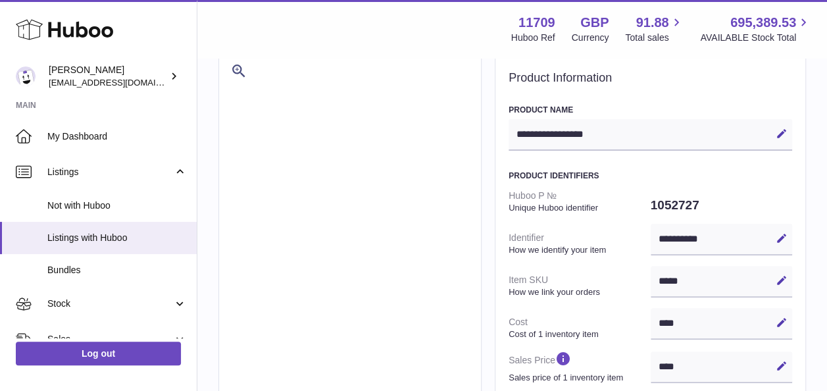
scroll to position [66, 0]
click at [784, 278] on icon at bounding box center [782, 280] width 12 height 12
click at [777, 281] on icon at bounding box center [782, 280] width 12 height 12
click at [781, 282] on icon at bounding box center [782, 280] width 12 height 12
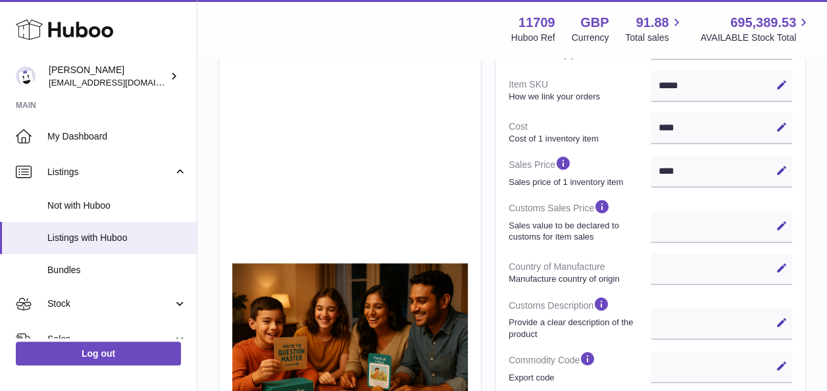
scroll to position [0, 0]
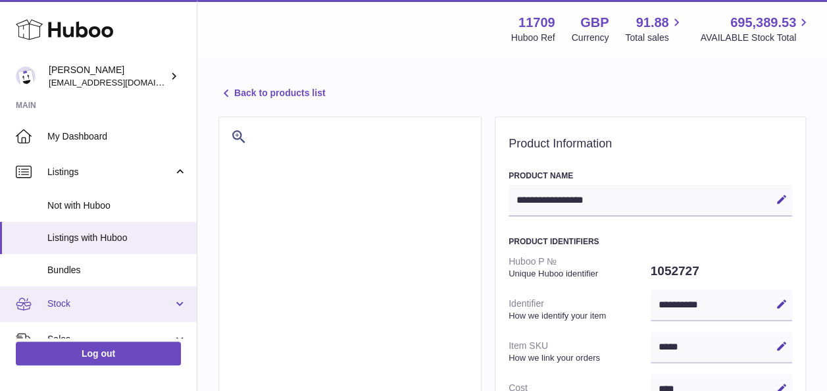
click at [66, 305] on span "Stock" at bounding box center [110, 303] width 126 height 12
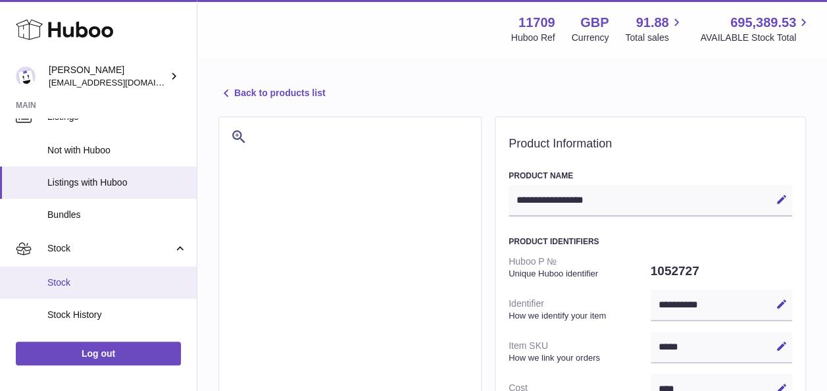
scroll to position [66, 0]
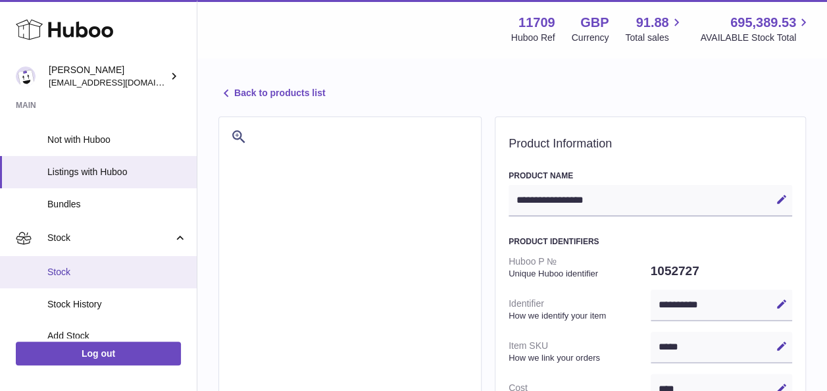
click at [67, 270] on span "Stock" at bounding box center [116, 272] width 139 height 12
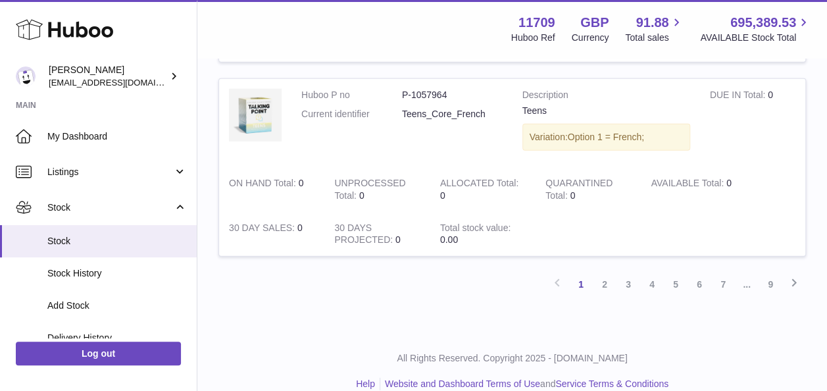
scroll to position [1908, 0]
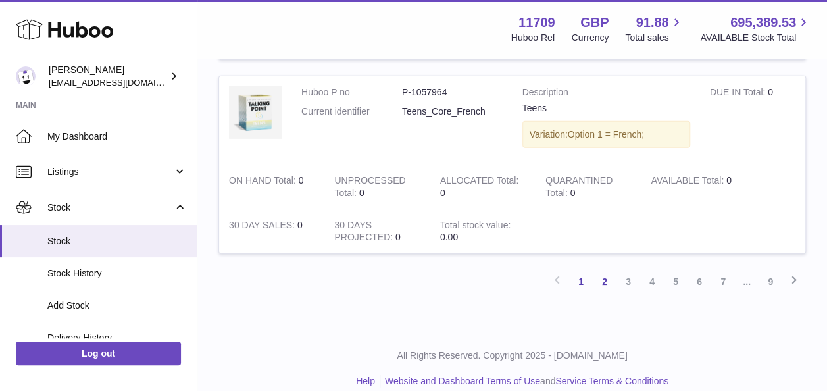
click at [610, 274] on link "2" at bounding box center [605, 282] width 24 height 24
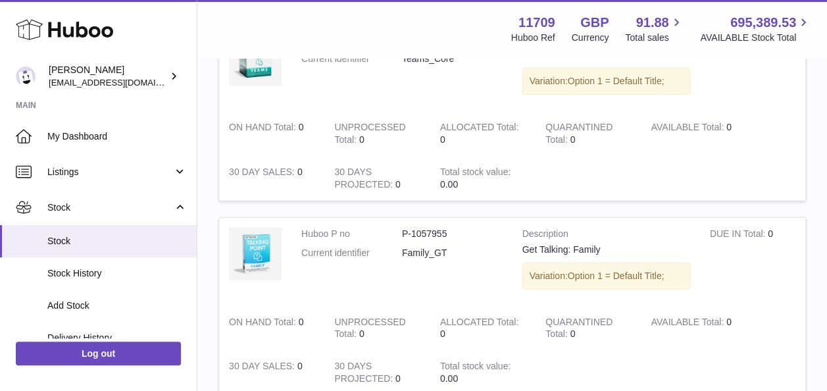
scroll to position [1901, 0]
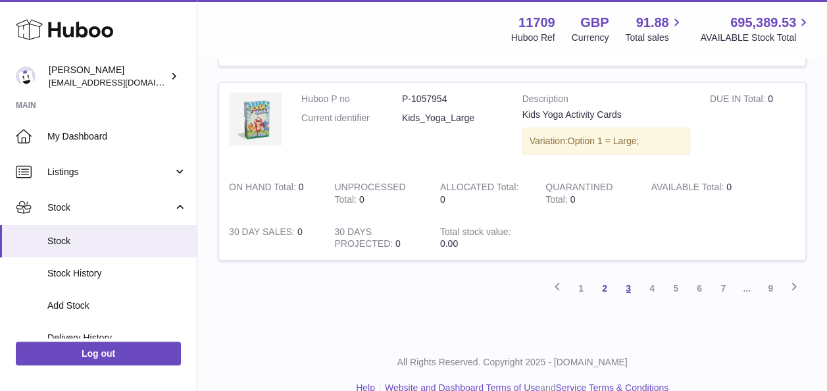
click at [629, 283] on link "3" at bounding box center [628, 288] width 24 height 24
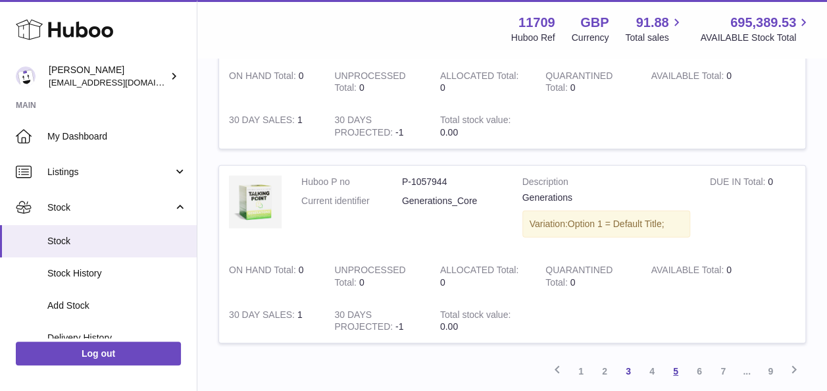
scroll to position [1916, 0]
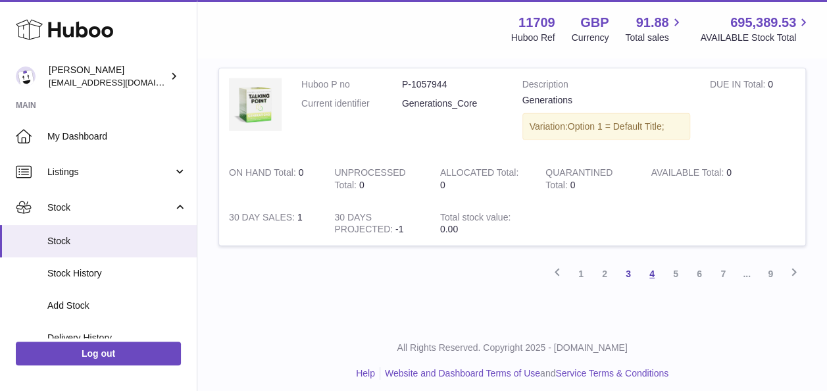
click at [652, 267] on link "4" at bounding box center [652, 274] width 24 height 24
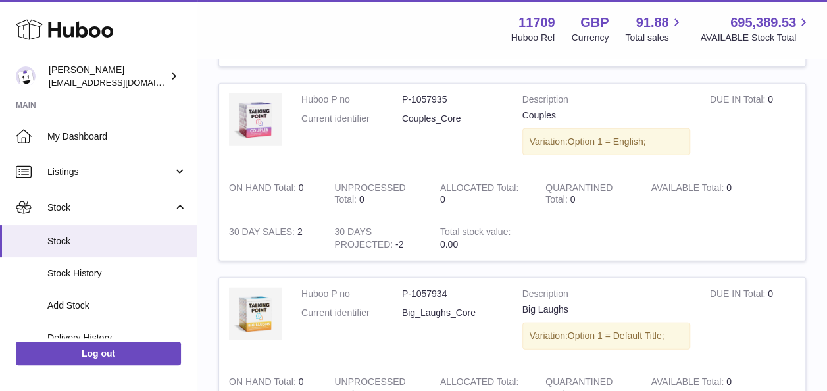
scroll to position [1901, 0]
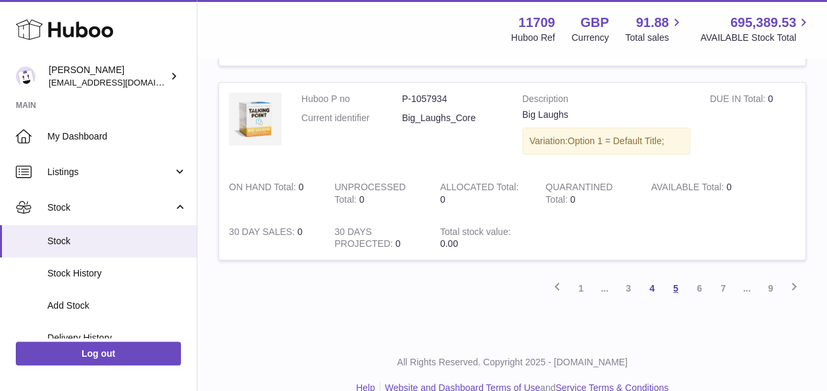
click at [675, 279] on link "5" at bounding box center [676, 288] width 24 height 24
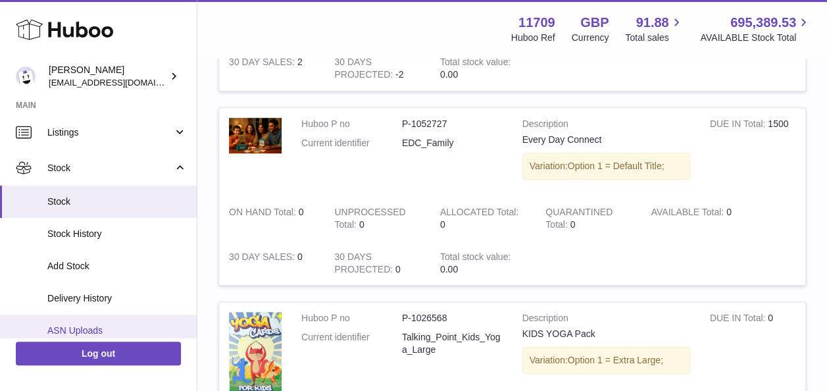
scroll to position [66, 0]
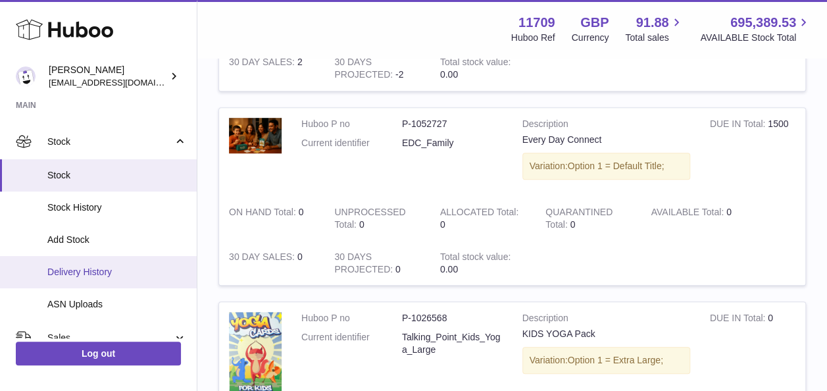
click at [89, 266] on span "Delivery History" at bounding box center [116, 272] width 139 height 12
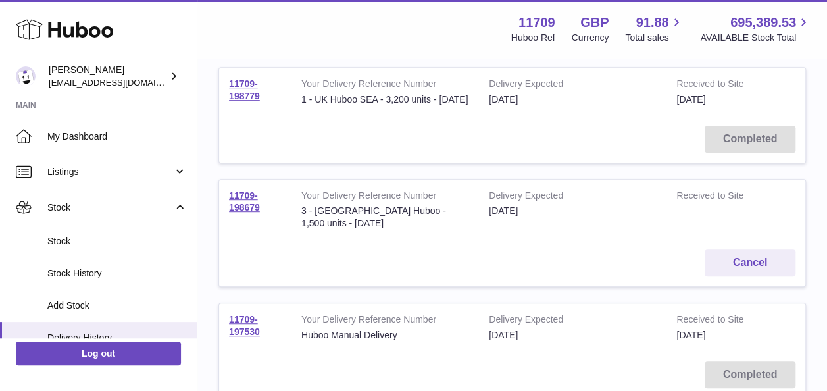
scroll to position [263, 0]
